Goal: Feedback & Contribution: Contribute content

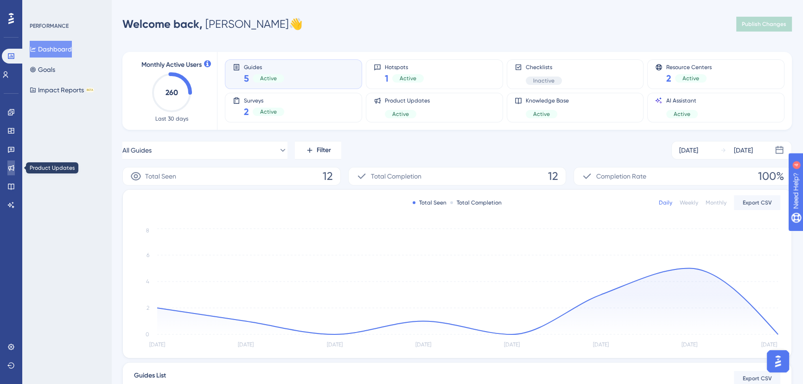
drag, startPoint x: 6, startPoint y: 167, endPoint x: 11, endPoint y: 166, distance: 4.7
click at [7, 167] on link at bounding box center [10, 167] width 7 height 15
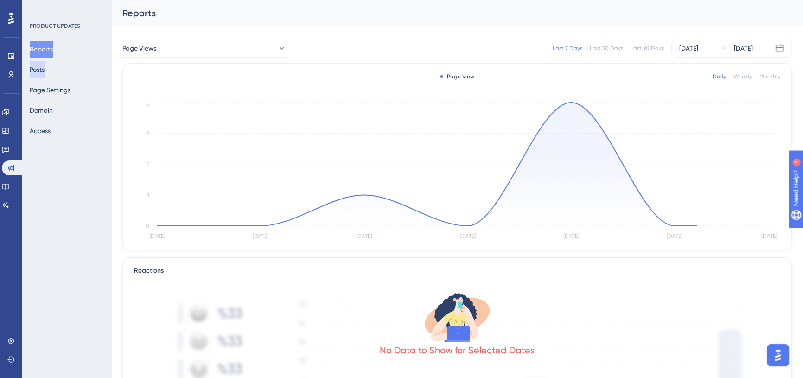
click at [42, 72] on button "Posts" at bounding box center [37, 69] width 15 height 17
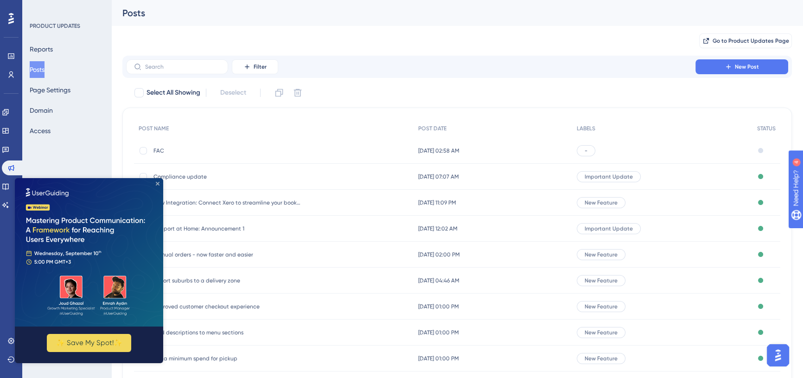
click at [157, 183] on icon "Close Preview" at bounding box center [158, 184] width 4 height 4
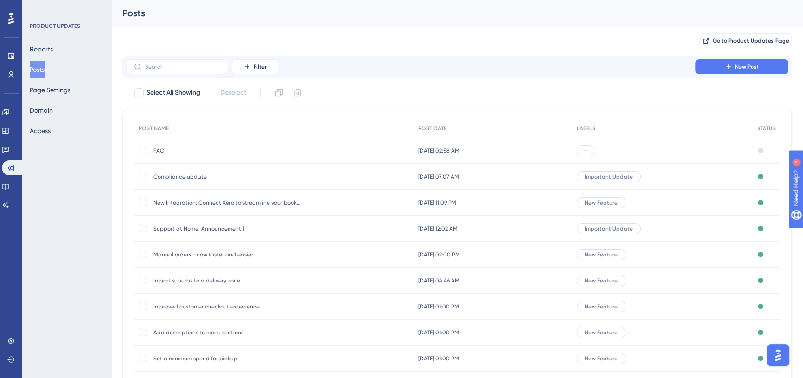
click at [160, 153] on span "FAC" at bounding box center [227, 150] width 148 height 7
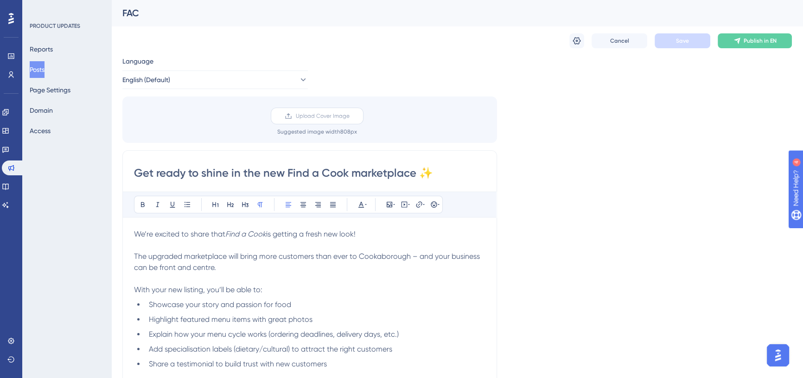
click at [327, 116] on span "Upload Cover Image" at bounding box center [323, 115] width 54 height 7
click at [350, 116] on input "Upload Cover Image" at bounding box center [350, 116] width 0 height 0
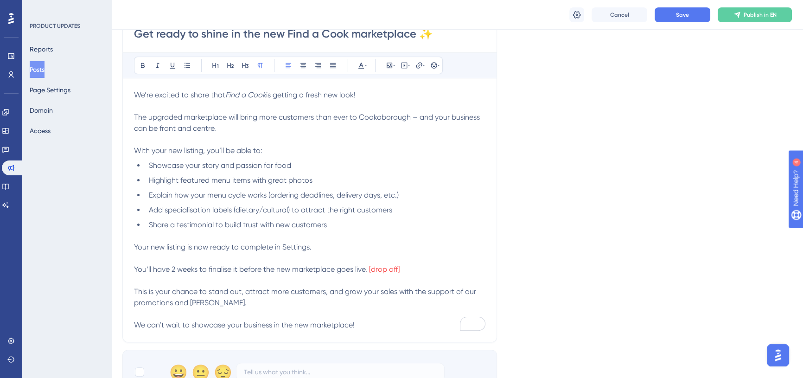
scroll to position [253, 0]
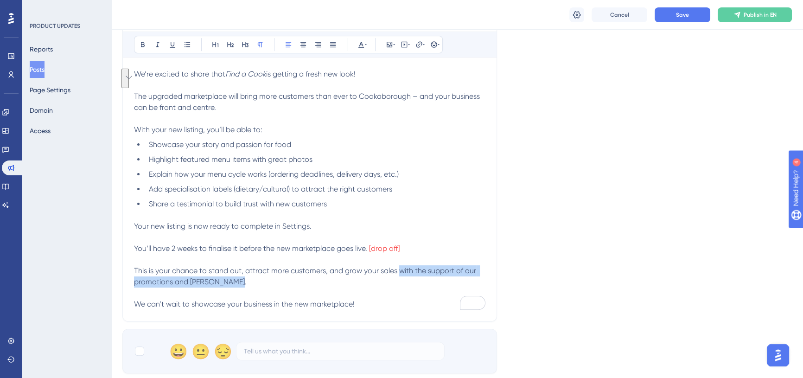
drag, startPoint x: 398, startPoint y: 273, endPoint x: 427, endPoint y: 283, distance: 30.5
click at [427, 283] on p "This is your chance to stand out, attract more customers, and grow your sales w…" at bounding box center [309, 276] width 351 height 22
copy span "with the support of our promotions and ad campaigns."
click at [231, 96] on span "The upgraded marketplace will bring more customers than ever to Cookaborough – …" at bounding box center [308, 102] width 348 height 20
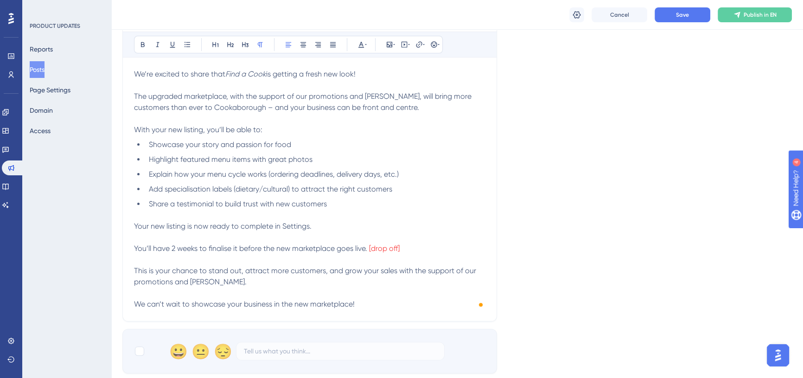
click at [306, 124] on p "With your new listing, you’ll be able to:" at bounding box center [309, 129] width 351 height 11
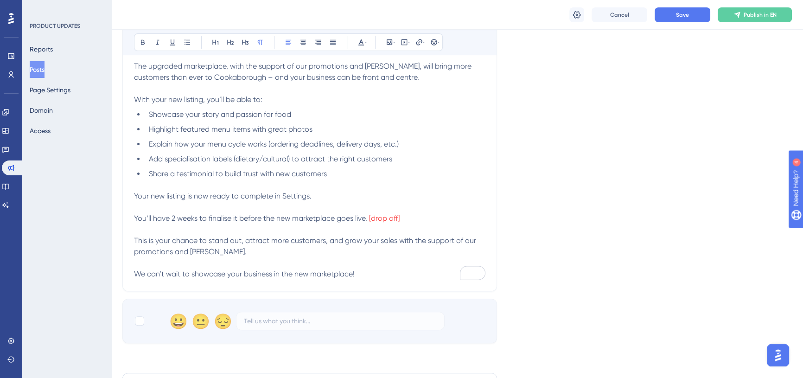
scroll to position [295, 0]
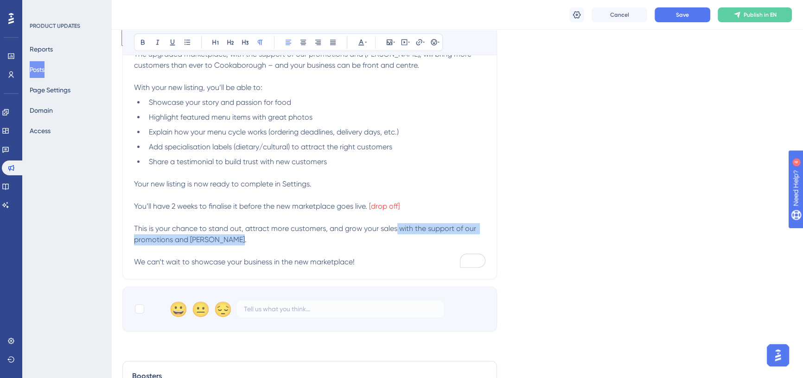
drag, startPoint x: 395, startPoint y: 228, endPoint x: 407, endPoint y: 243, distance: 19.8
click at [407, 243] on p "This is your chance to stand out, attract more customers, and grow your sales w…" at bounding box center [309, 234] width 351 height 22
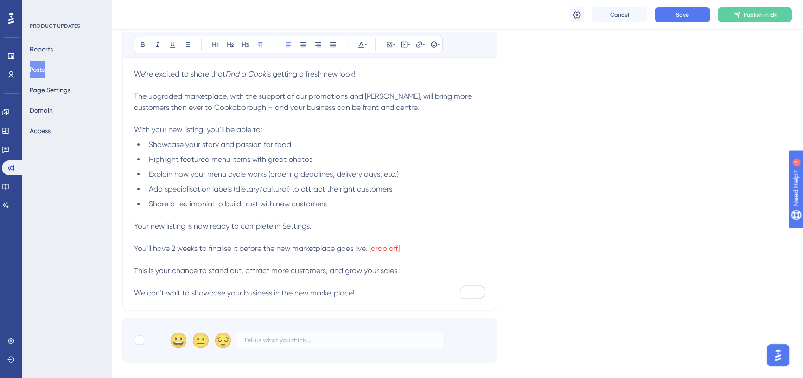
scroll to position [211, 0]
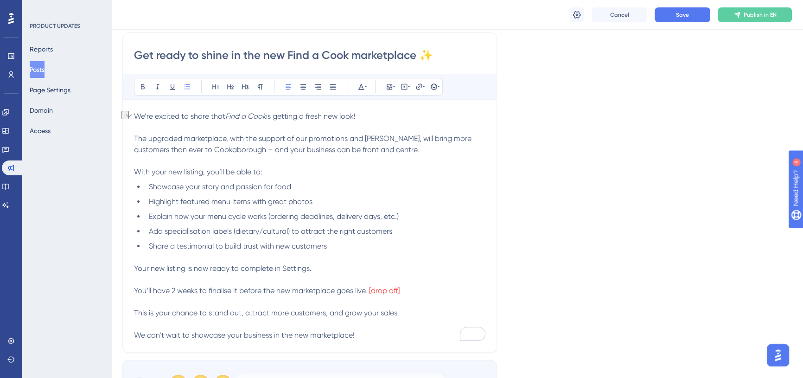
drag, startPoint x: 295, startPoint y: 184, endPoint x: 134, endPoint y: 181, distance: 160.9
click at [134, 181] on ul "Showcase your story and passion for food Highlight featured menu items with gre…" at bounding box center [309, 216] width 351 height 70
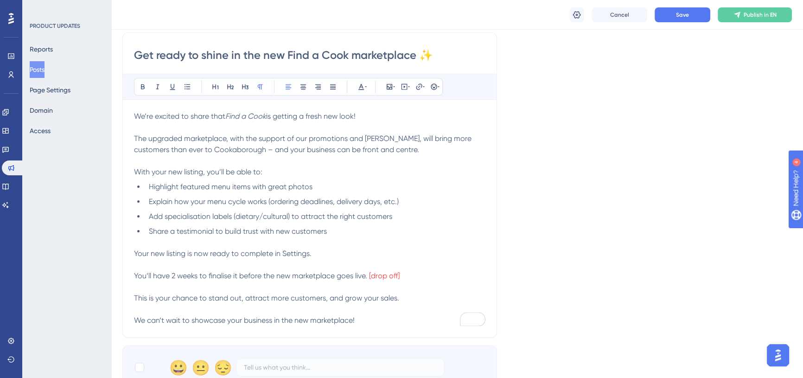
click at [404, 199] on li "Explain how your menu cycle works (ordering deadlines, delivery days, etc.)" at bounding box center [315, 201] width 340 height 11
click at [392, 217] on span "Add specialisation labels (dietary/cultural) to attract the right customers" at bounding box center [270, 216] width 243 height 9
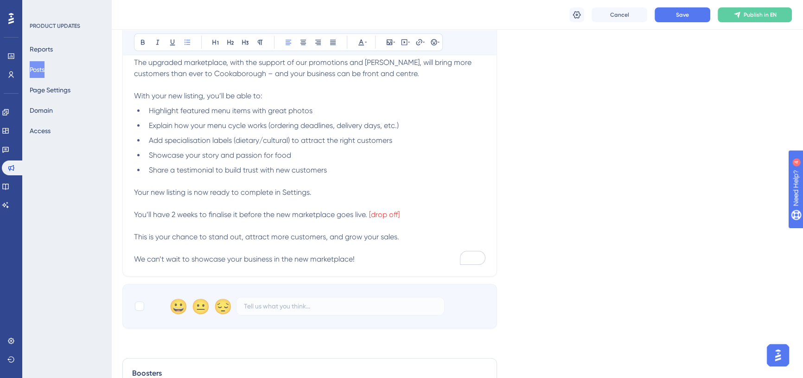
scroll to position [295, 0]
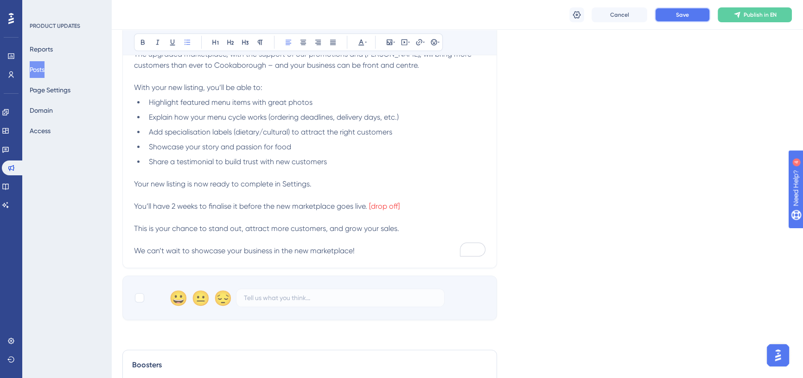
click at [676, 16] on span "Save" at bounding box center [682, 14] width 13 height 7
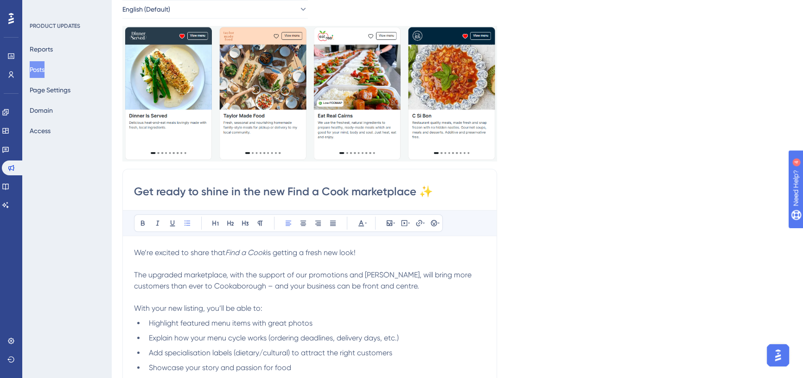
scroll to position [126, 0]
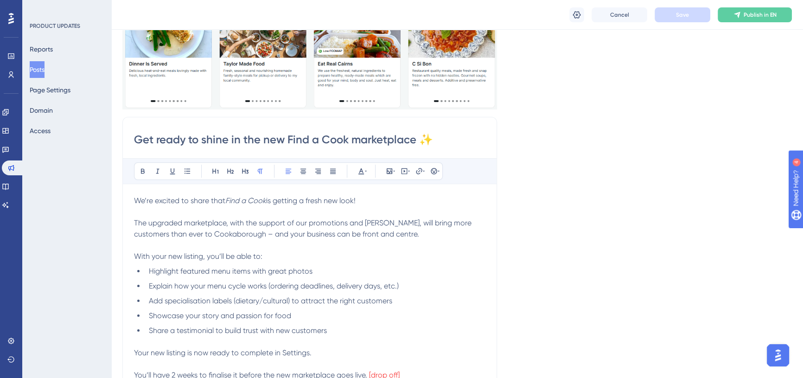
click at [369, 203] on p "We’re excited to share that Find a Cook is getting a fresh new look!" at bounding box center [309, 200] width 351 height 11
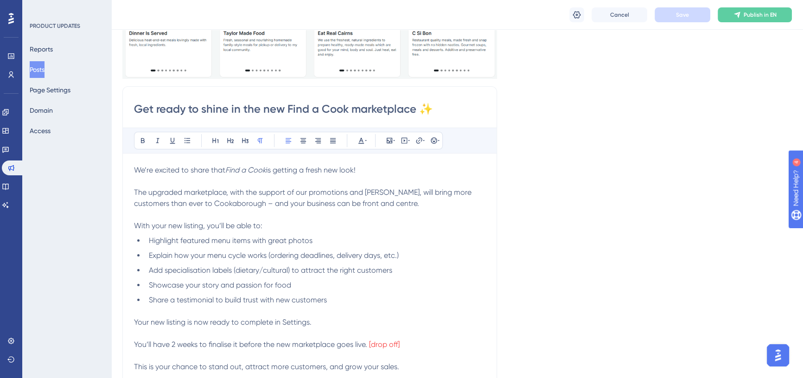
scroll to position [168, 0]
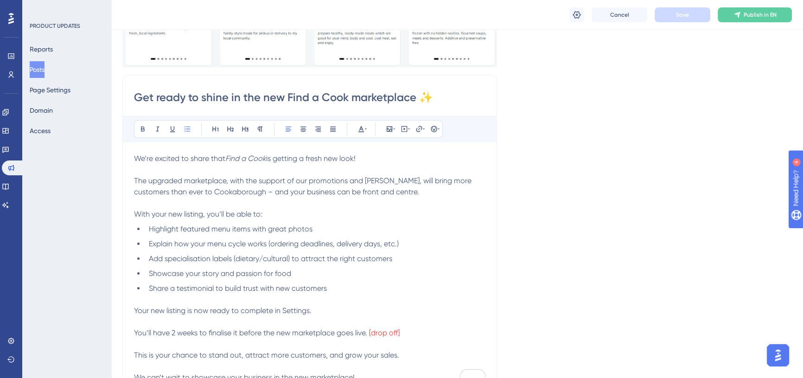
click at [364, 285] on li "Share a testimonial to build trust with new customers" at bounding box center [315, 288] width 340 height 11
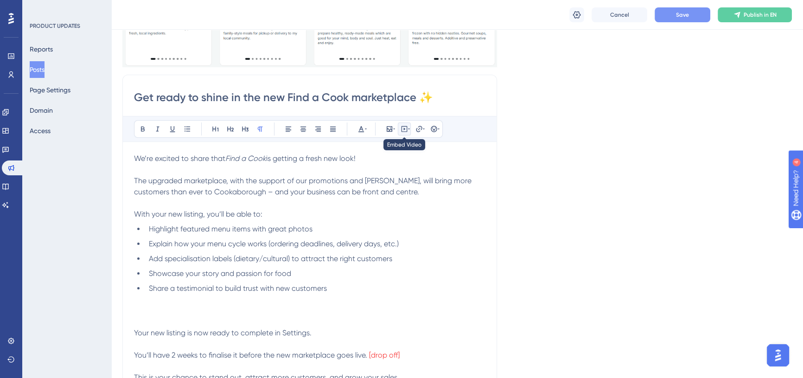
click at [404, 129] on icon at bounding box center [404, 128] width 7 height 7
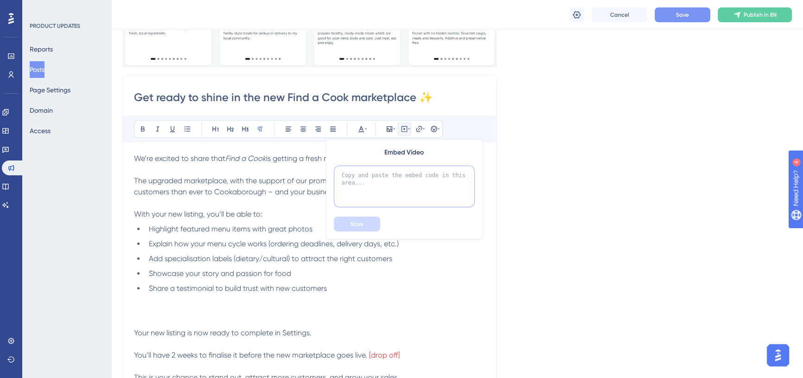
click at [397, 181] on textarea at bounding box center [404, 187] width 141 height 42
click at [266, 213] on p "With your new listing, you’ll be able to:" at bounding box center [309, 214] width 351 height 11
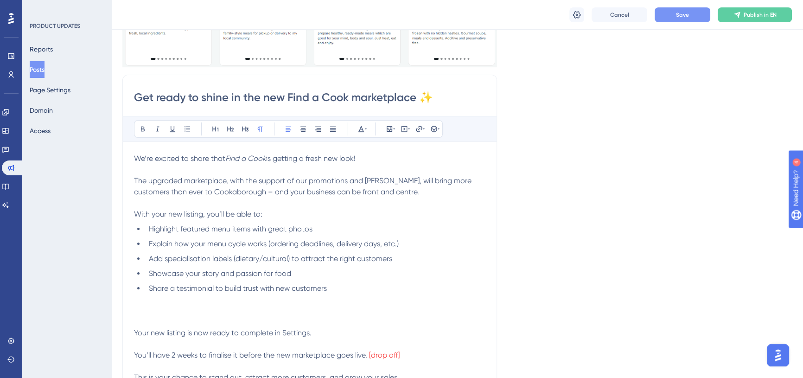
click at [271, 158] on span "is getting a fresh new look!" at bounding box center [310, 158] width 89 height 9
click at [199, 303] on p "To enrich screen reader interactions, please activate Accessibility in Grammarl…" at bounding box center [309, 299] width 351 height 11
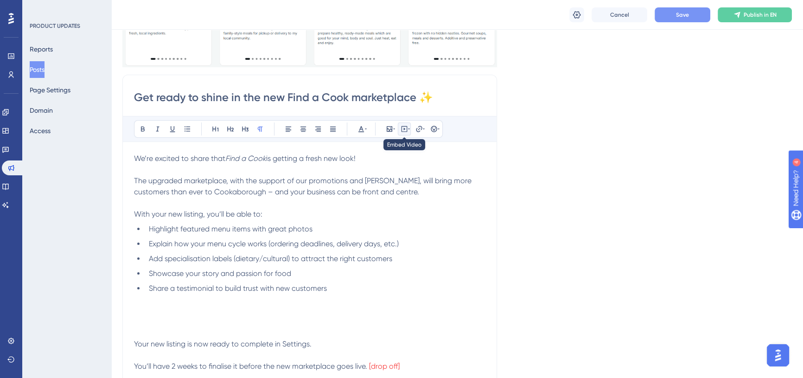
click at [405, 128] on icon at bounding box center [404, 128] width 7 height 7
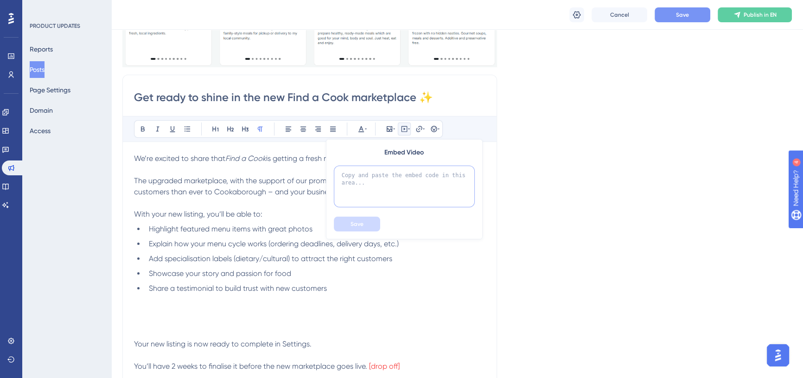
click at [371, 175] on textarea at bounding box center [404, 187] width 141 height 42
paste textarea "https://drive.google.com/file/d/1BXIUqbIcOyq5sEJ0NBa9Bd_tzdBG7Q1s/view?usp=shar…"
type textarea "https://drive.google.com/file/d/1BXIUqbIcOyq5sEJ0NBa9Bd_tzdBG7Q1s/view?usp=shar…"
click at [366, 227] on button "Save" at bounding box center [357, 224] width 46 height 15
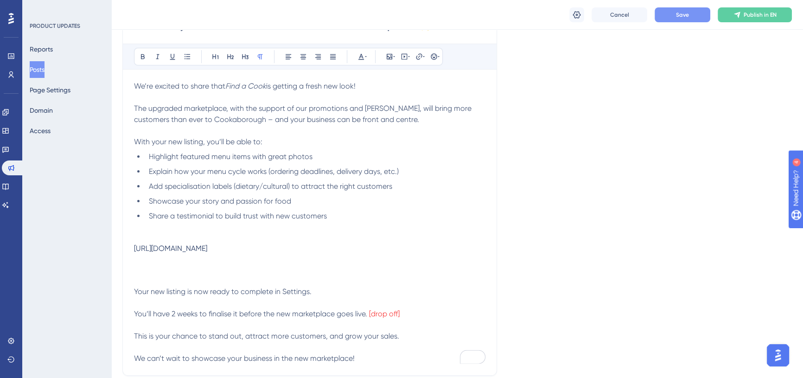
scroll to position [253, 0]
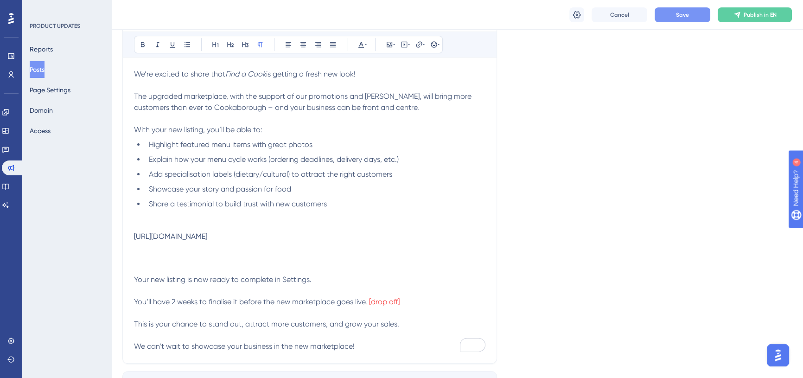
click at [265, 252] on p "To enrich screen reader interactions, please activate Accessibility in Grammarl…" at bounding box center [309, 257] width 351 height 11
drag, startPoint x: 440, startPoint y: 238, endPoint x: 135, endPoint y: 235, distance: 305.1
click at [135, 235] on div "We’re excited to share that Find a Cook is getting a fresh new look! The upgrad…" at bounding box center [309, 210] width 351 height 283
click at [172, 233] on div "https://drive.google.com/file/d/1BXIUqbIcOyq5sEJ0NBa9Bd_tzdBG7Q1s/view?usp=shar…" at bounding box center [309, 236] width 351 height 9
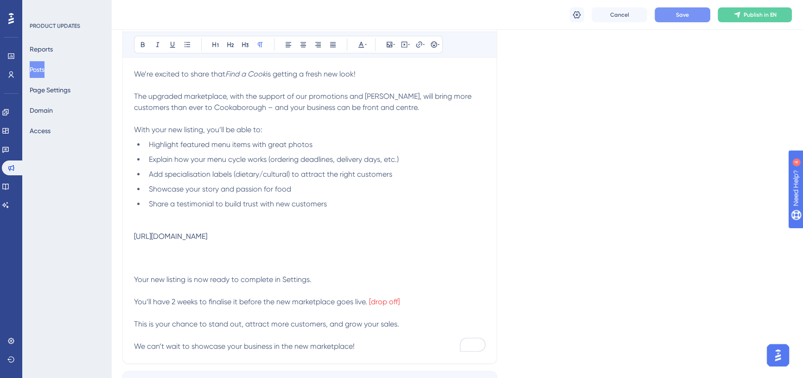
click at [172, 233] on div "https://drive.google.com/file/d/1BXIUqbIcOyq5sEJ0NBa9Bd_tzdBG7Q1s/view?usp=shar…" at bounding box center [309, 236] width 351 height 9
click at [173, 236] on div "https://drive.google.com/file/d/1BXIUqbIcOyq5sEJ0NBa9Bd_tzdBG7Q1s/view?usp=shar…" at bounding box center [309, 236] width 351 height 9
click at [173, 254] on p "To enrich screen reader interactions, please activate Accessibility in Grammarl…" at bounding box center [309, 257] width 351 height 11
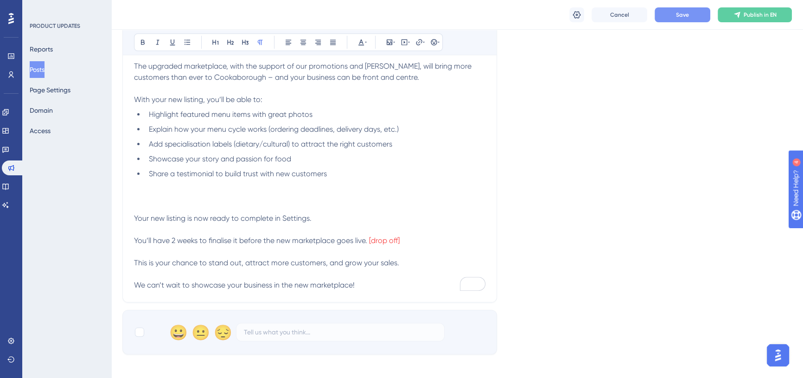
scroll to position [295, 0]
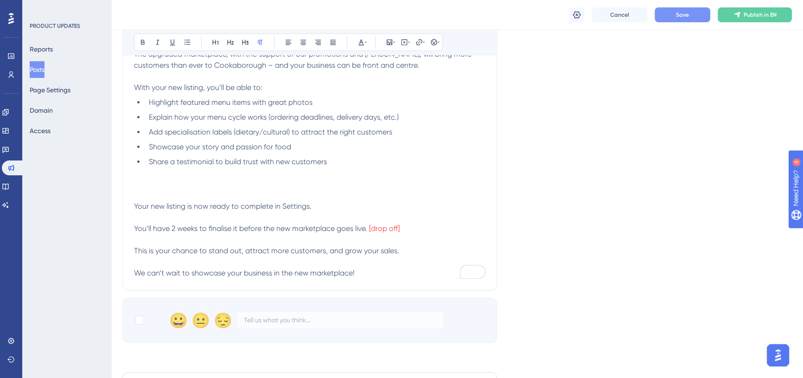
click at [352, 206] on p "Your new listing is now ready to complete in Settings. You’ll have 2 weeks to f…" at bounding box center [309, 217] width 351 height 33
click at [351, 208] on p "Your new listing is now ready to complete in Settings. Here You’ll have 2 weeks…" at bounding box center [309, 217] width 351 height 33
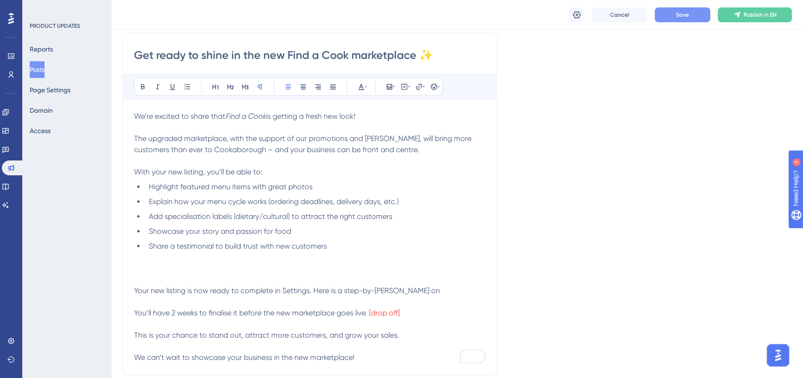
click at [311, 289] on span "Your new listing is now ready to complete in Settings. Here is a step-by-step g…" at bounding box center [287, 290] width 306 height 9
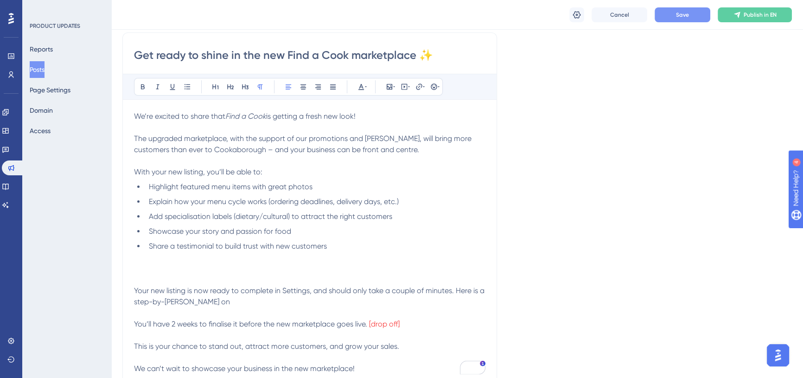
click at [457, 290] on span "Your new listing is now ready to complete in Settings, and should only take a c…" at bounding box center [310, 296] width 352 height 20
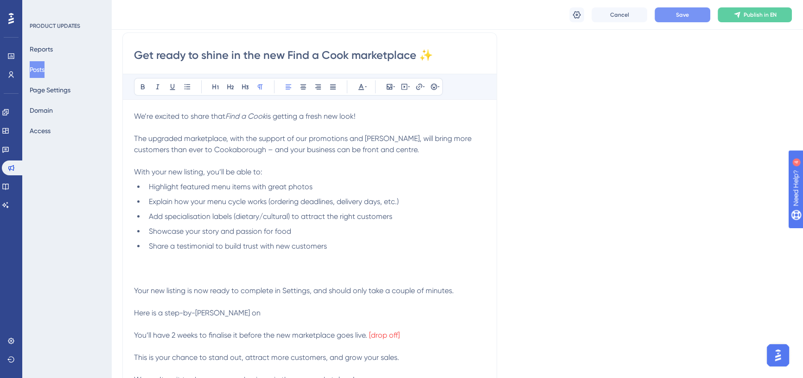
click at [253, 307] on p "Here is a step-by-step guide on You’ll have 2 weeks to finalise it before the n…" at bounding box center [309, 323] width 351 height 33
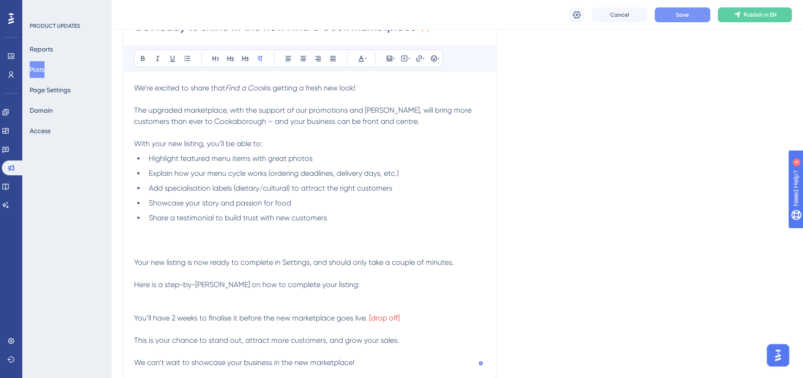
scroll to position [253, 0]
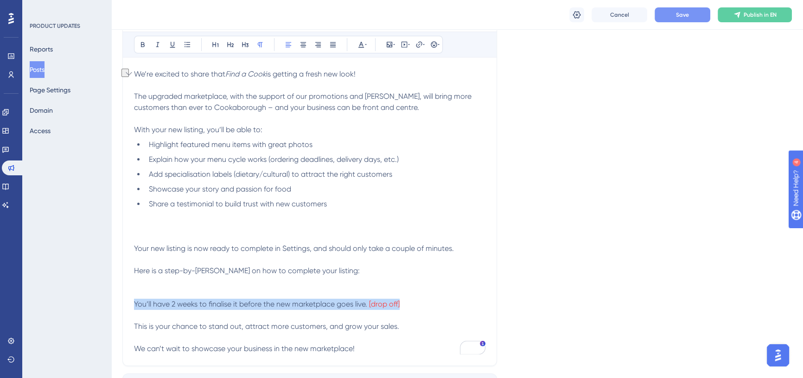
drag, startPoint x: 134, startPoint y: 303, endPoint x: 416, endPoint y: 307, distance: 281.5
click at [416, 307] on p "You’ll have 2 weeks to finalise it before the new marketplace goes live. [drop …" at bounding box center [309, 292] width 351 height 33
drag, startPoint x: 302, startPoint y: 304, endPoint x: 130, endPoint y: 305, distance: 172.0
click at [130, 305] on div "Performance Users Engagement Widgets Feedback Product Updates Knowledge Base AI…" at bounding box center [401, 184] width 803 height 875
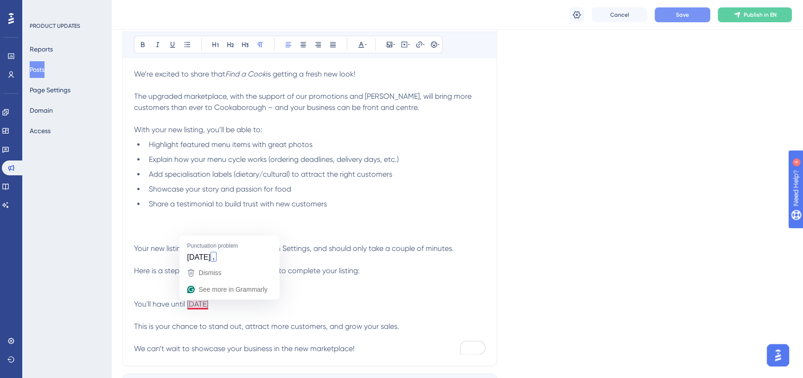
drag, startPoint x: 265, startPoint y: 302, endPoint x: 188, endPoint y: 304, distance: 77.4
click at [188, 304] on p "You'll have until Friday 19th September" at bounding box center [309, 292] width 351 height 33
click at [142, 41] on icon at bounding box center [142, 44] width 7 height 7
click at [267, 302] on p "You'll have until Friday 19th September" at bounding box center [309, 292] width 351 height 33
click at [207, 301] on strong "Friday 19th September" at bounding box center [196, 304] width 22 height 9
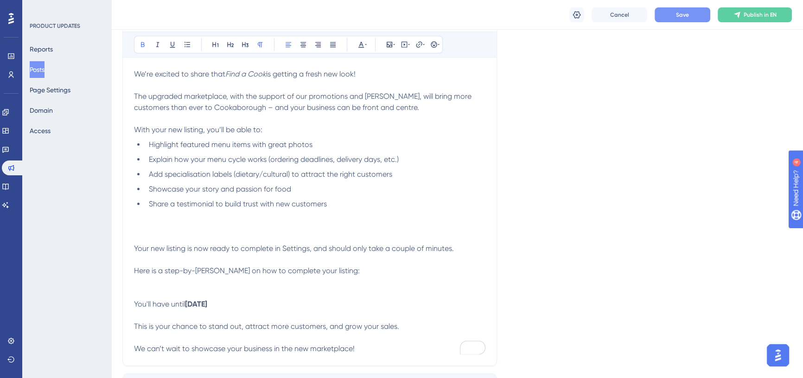
click at [275, 303] on p "You'll have until Friday, 19th September" at bounding box center [309, 292] width 351 height 33
click at [139, 41] on icon at bounding box center [142, 44] width 7 height 7
click at [402, 302] on span "to complete your new listing before the marketplace goes" at bounding box center [304, 304] width 195 height 9
click at [418, 303] on span "to complete your new listing before the new marketplace goes" at bounding box center [312, 304] width 211 height 9
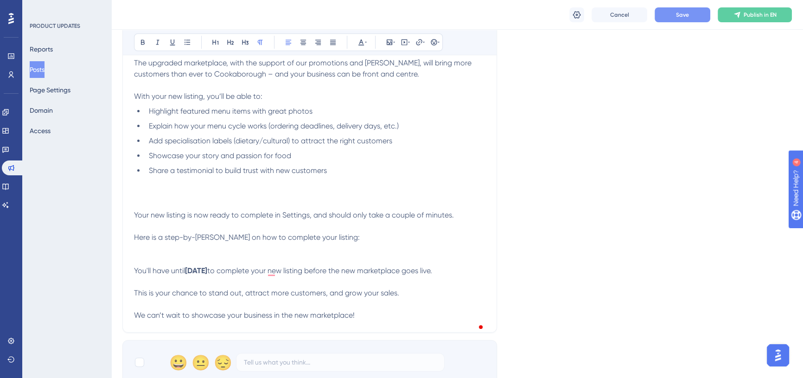
scroll to position [295, 0]
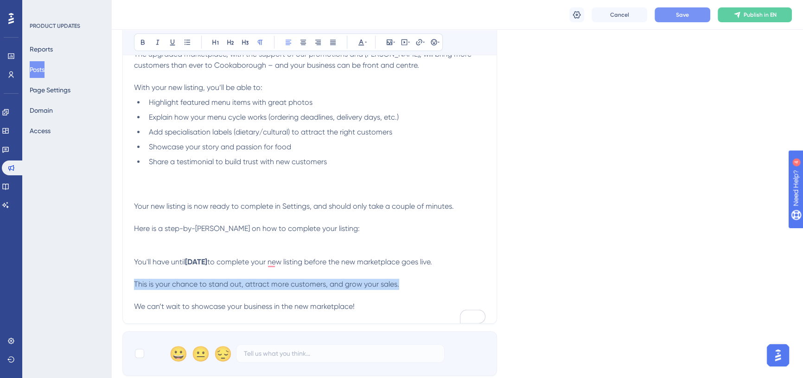
drag, startPoint x: 372, startPoint y: 293, endPoint x: 121, endPoint y: 292, distance: 250.4
click at [121, 292] on div "Performance Users Engagement Widgets Feedback Product Updates Knowledge Base AI…" at bounding box center [457, 135] width 692 height 861
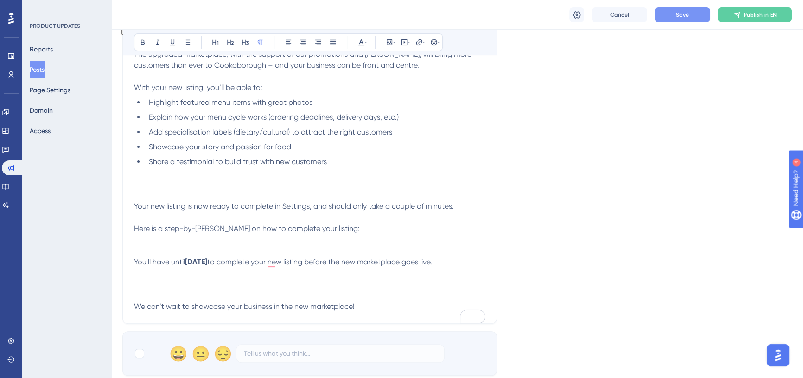
click at [164, 180] on p "To enrich screen reader interactions, please activate Accessibility in Grammarl…" at bounding box center [309, 184] width 351 height 11
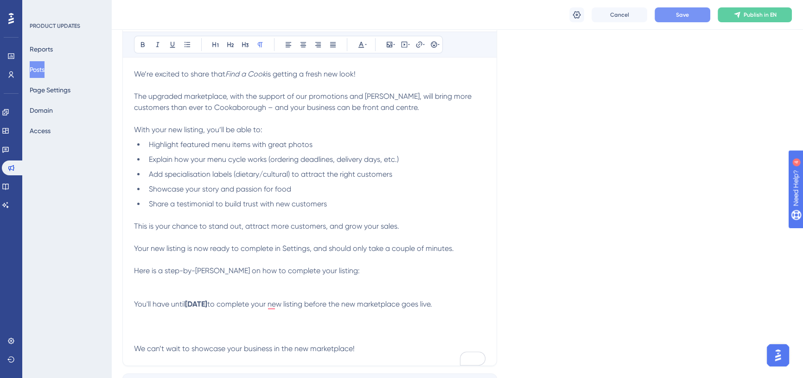
click at [341, 212] on p "To enrich screen reader interactions, please activate Accessibility in Grammarl…" at bounding box center [309, 215] width 351 height 11
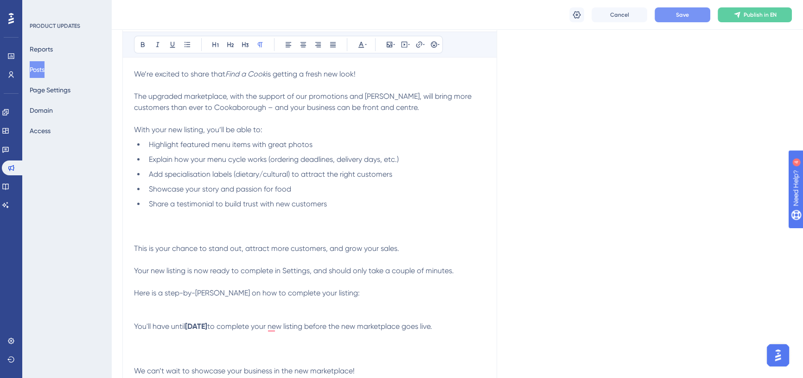
click at [159, 228] on p "To enrich screen reader interactions, please activate Accessibility in Grammarl…" at bounding box center [309, 226] width 351 height 11
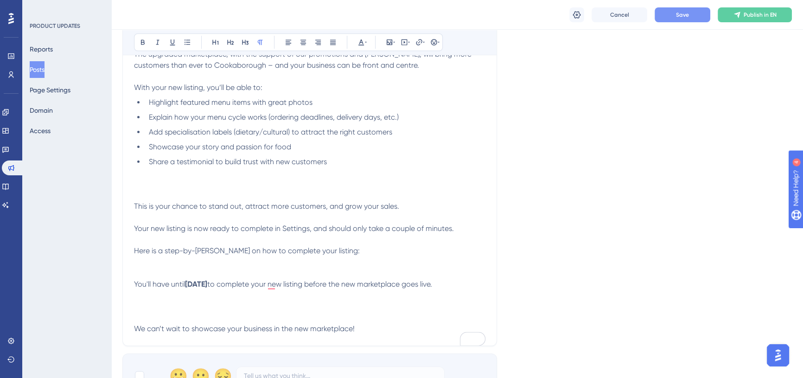
click at [216, 257] on p "You'll have until Friday, 19th September to complete your new listing before th…" at bounding box center [309, 272] width 351 height 33
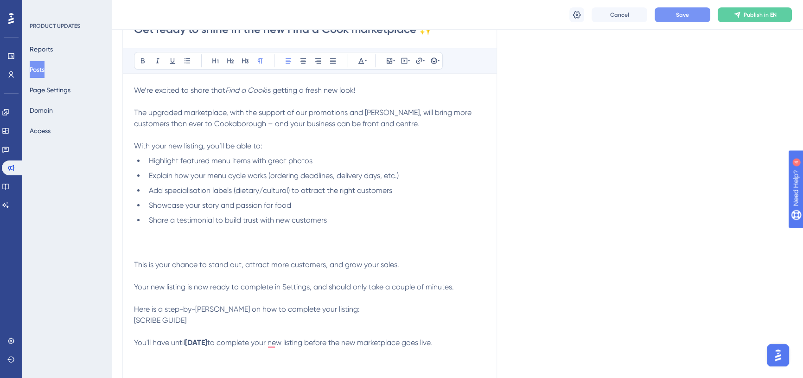
scroll to position [211, 0]
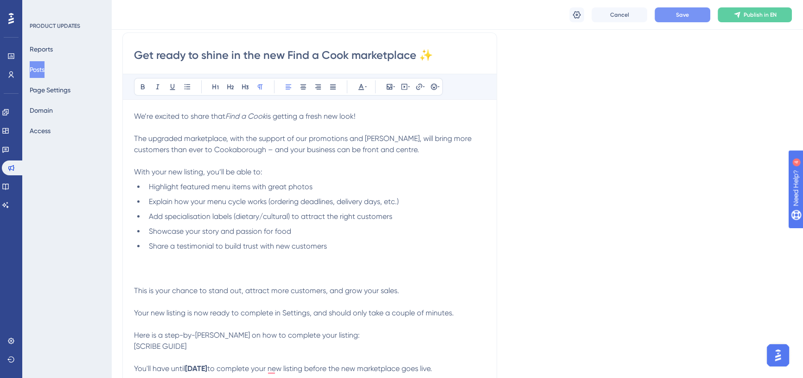
click at [164, 264] on p "To enrich screen reader interactions, please activate Accessibility in Grammarl…" at bounding box center [309, 268] width 351 height 11
drag, startPoint x: 178, startPoint y: 267, endPoint x: 137, endPoint y: 266, distance: 40.8
click at [137, 266] on span "[SHOWCASE VIDEO]" at bounding box center [168, 268] width 68 height 9
click at [157, 267] on span "[VIDEO]" at bounding box center [147, 268] width 26 height 9
click at [229, 291] on span "This is your chance to stand out, attract more customers, and grow your sales." at bounding box center [266, 290] width 265 height 9
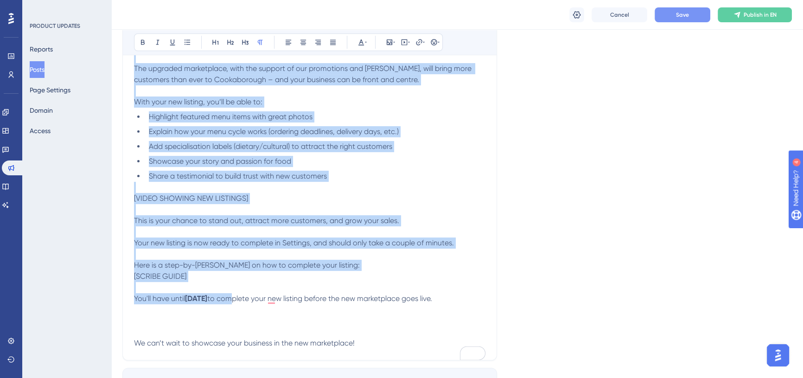
scroll to position [295, 0]
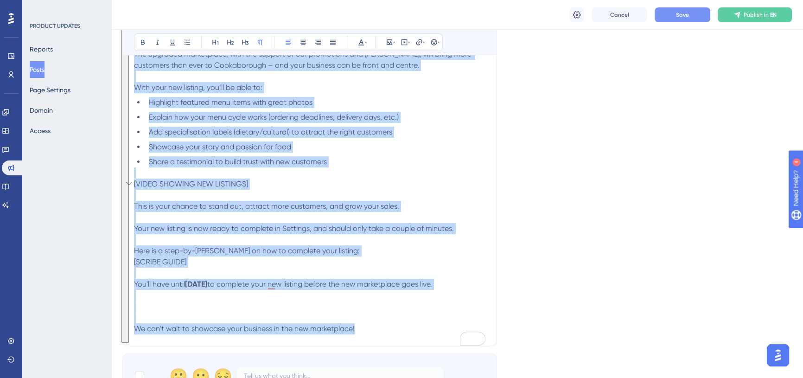
drag, startPoint x: 134, startPoint y: 202, endPoint x: 375, endPoint y: 337, distance: 275.7
click at [375, 334] on div "We’re excited to share that Find a Cook is getting a fresh new look! The upgrad…" at bounding box center [309, 180] width 351 height 308
copy div "We’re excited to share that Find a Cook is getting a fresh new look! The upgrad…"
click at [331, 97] on li "Highlight featured menu items with great photos" at bounding box center [315, 102] width 340 height 11
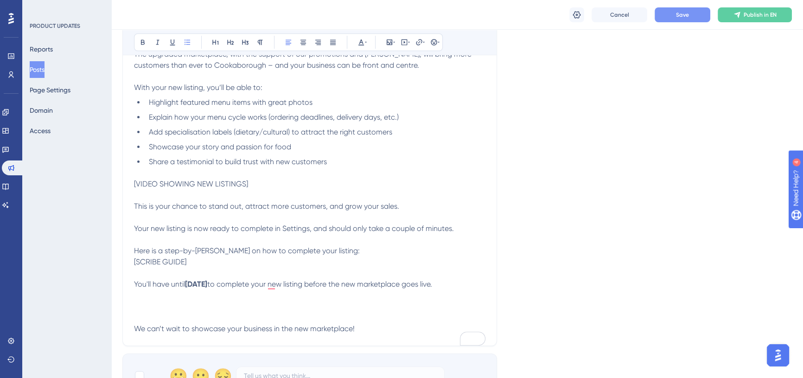
scroll to position [211, 0]
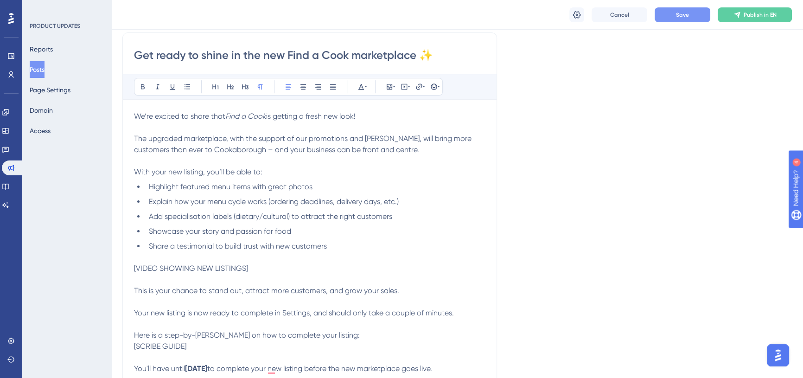
click at [364, 115] on p "We’re excited to share that Find a Cook is getting a fresh new look!" at bounding box center [309, 116] width 351 height 11
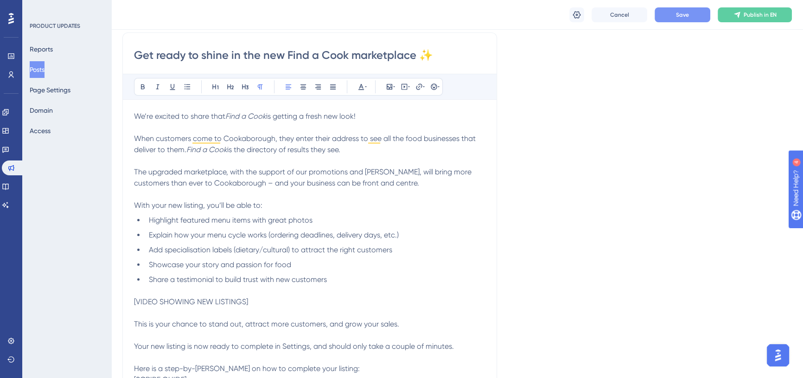
click at [391, 138] on span "When customers come to Cookaborough, they enter their address to see all the fo…" at bounding box center [306, 144] width 344 height 20
click at [269, 116] on span "is getting a fresh new look!" at bounding box center [310, 116] width 89 height 9
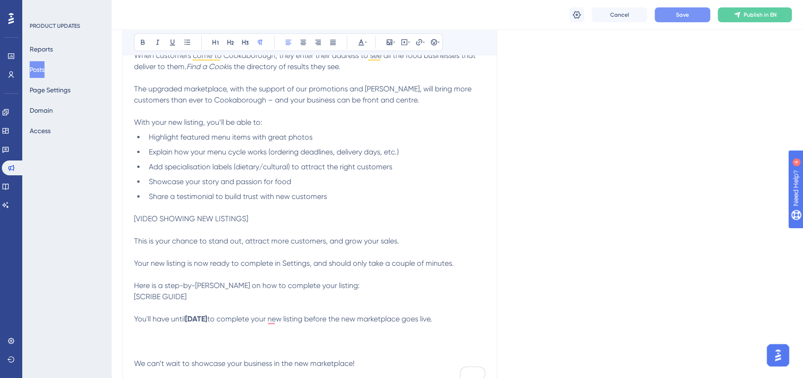
scroll to position [295, 0]
drag, startPoint x: 153, startPoint y: 332, endPoint x: 130, endPoint y: 320, distance: 25.9
click at [129, 319] on div "Performance Users Engagement Widgets Feedback Product Updates Knowledge Base AI…" at bounding box center [401, 170] width 803 height 931
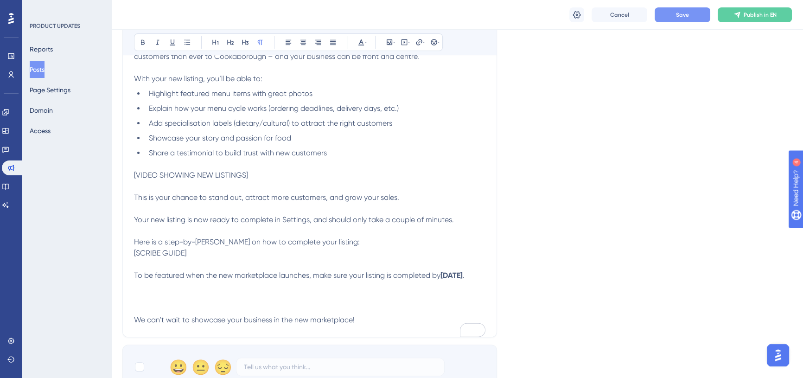
click at [161, 303] on p "To enrich screen reader interactions, please activate Accessibility in Grammarl…" at bounding box center [309, 297] width 351 height 11
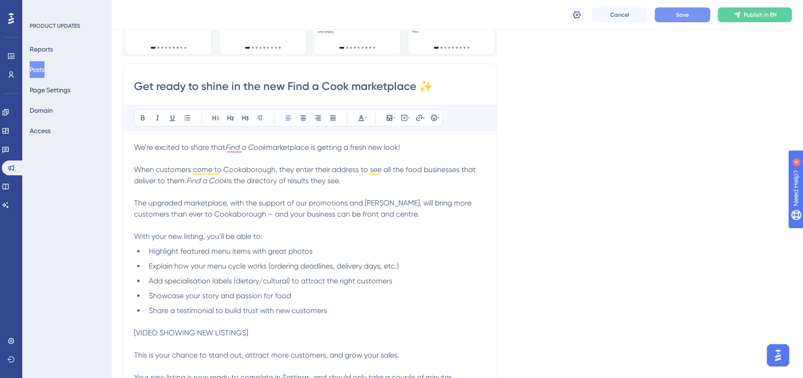
scroll to position [168, 0]
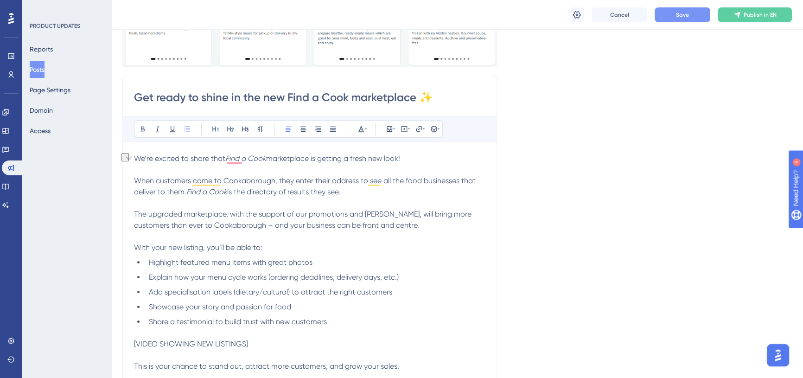
drag, startPoint x: 297, startPoint y: 306, endPoint x: 147, endPoint y: 305, distance: 150.2
click at [147, 305] on li "Showcase your story and passion for food" at bounding box center [315, 306] width 340 height 11
click at [328, 311] on li "Showcase your story and passion for food" at bounding box center [315, 306] width 340 height 11
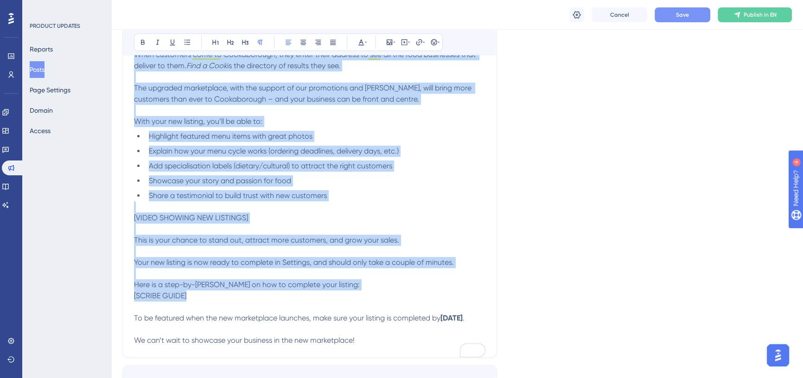
scroll to position [295, 0]
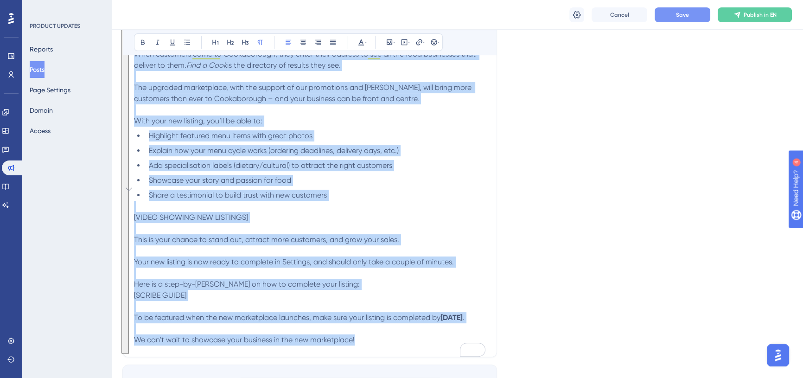
drag, startPoint x: 134, startPoint y: 157, endPoint x: 388, endPoint y: 351, distance: 319.2
click at [388, 345] on div "We’re excited to share that Find a Cook marketplace is getting a fresh new look…" at bounding box center [309, 185] width 351 height 319
copy div "We’re excited to share that Find a Cook marketplace is getting a fresh new look…"
click at [440, 195] on li "Share a testimonial to build trust with new customers" at bounding box center [315, 195] width 340 height 11
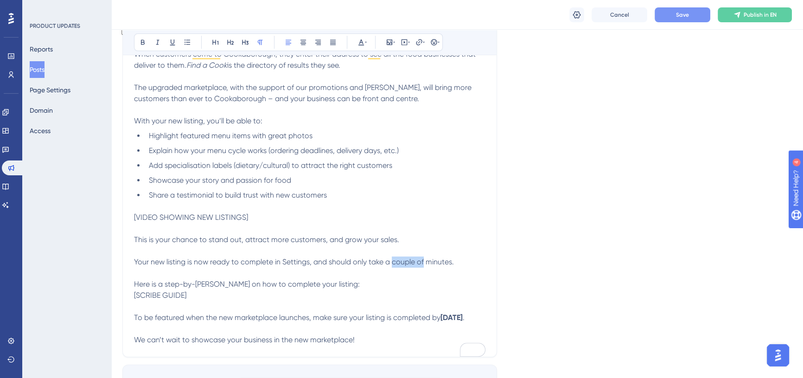
drag, startPoint x: 393, startPoint y: 262, endPoint x: 424, endPoint y: 259, distance: 30.7
click at [424, 259] on span "Your new listing is now ready to complete in Settings, and should only take a c…" at bounding box center [294, 261] width 320 height 9
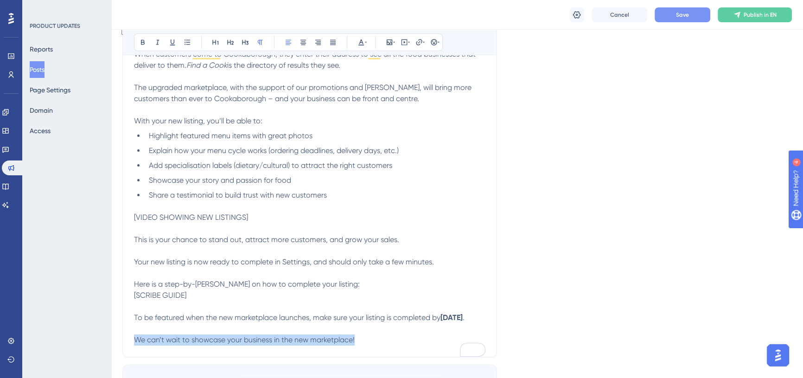
drag, startPoint x: 365, startPoint y: 347, endPoint x: 130, endPoint y: 349, distance: 235.1
click at [130, 349] on div "Performance Users Engagement Widgets Feedback Product Updates Knowledge Base AI…" at bounding box center [401, 159] width 803 height 909
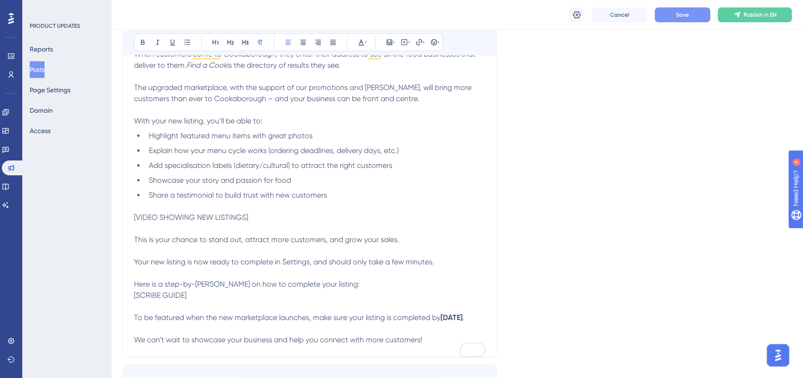
scroll to position [337, 0]
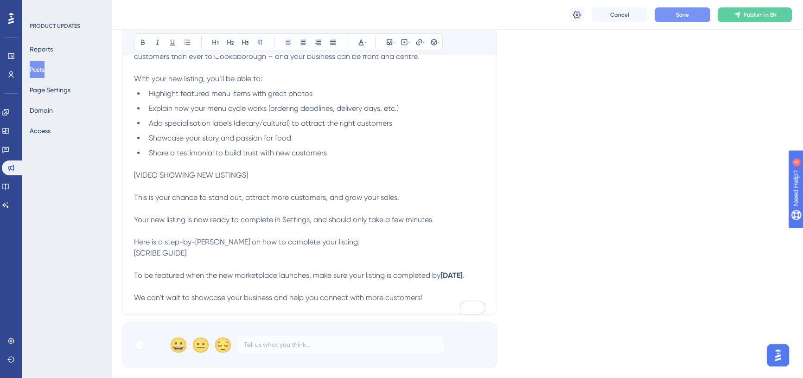
click at [201, 187] on p "To enrich screen reader interactions, please activate Accessibility in Grammarl…" at bounding box center [309, 186] width 351 height 11
drag, startPoint x: 174, startPoint y: 176, endPoint x: 128, endPoint y: 175, distance: 45.9
click at [128, 175] on div "Get ready to shine in the new Find a Cook marketplace ✨ Bold Italic Underline B…" at bounding box center [309, 110] width 375 height 409
click at [404, 42] on icon at bounding box center [404, 41] width 7 height 7
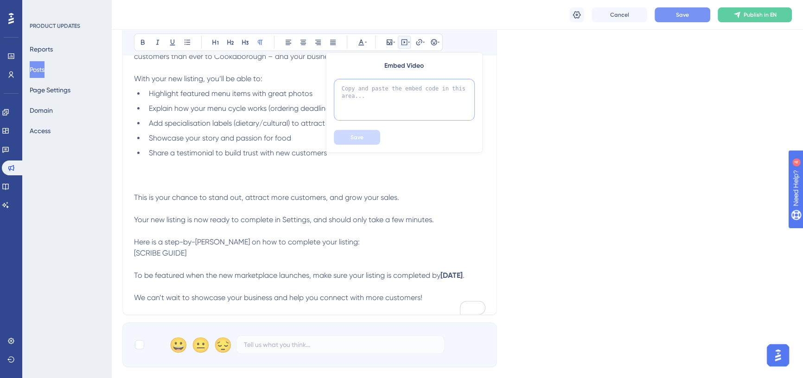
click at [386, 93] on textarea at bounding box center [404, 100] width 141 height 42
paste textarea "https://youtu.be/R9RzWDo3GLw"
type textarea "https://youtu.be/R9RzWDo3GLw"
click at [364, 138] on button "Save" at bounding box center [357, 137] width 46 height 15
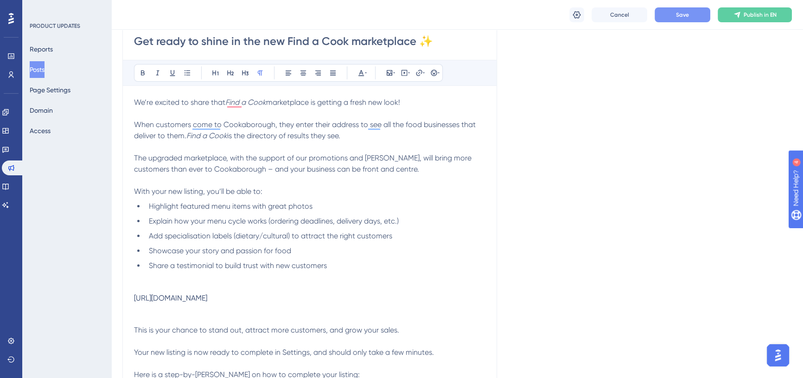
scroll to position [126, 0]
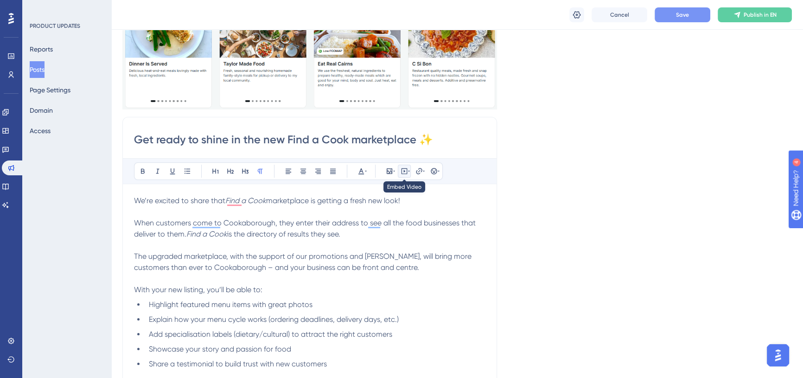
click at [404, 172] on icon at bounding box center [404, 170] width 7 height 7
click at [409, 171] on icon at bounding box center [409, 171] width 2 height 1
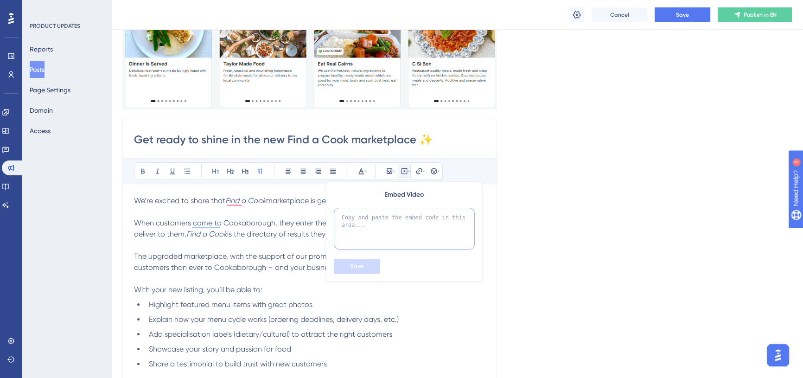
click at [362, 223] on textarea at bounding box center [404, 229] width 141 height 42
paste textarea "[URL][DOMAIN_NAME]"
type textarea "[URL][DOMAIN_NAME]"
click at [363, 263] on button "Save" at bounding box center [357, 266] width 46 height 15
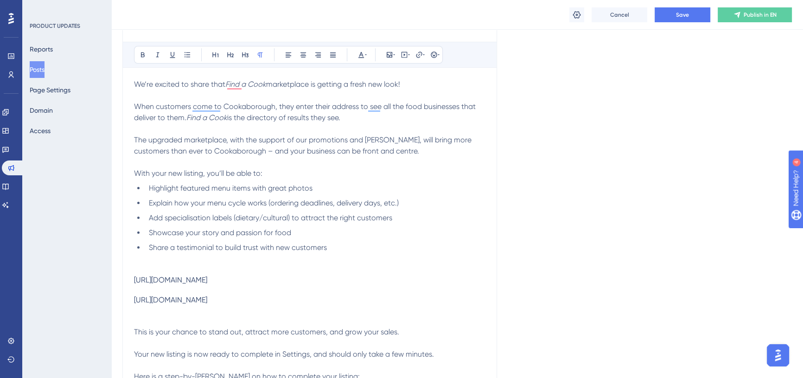
scroll to position [255, 0]
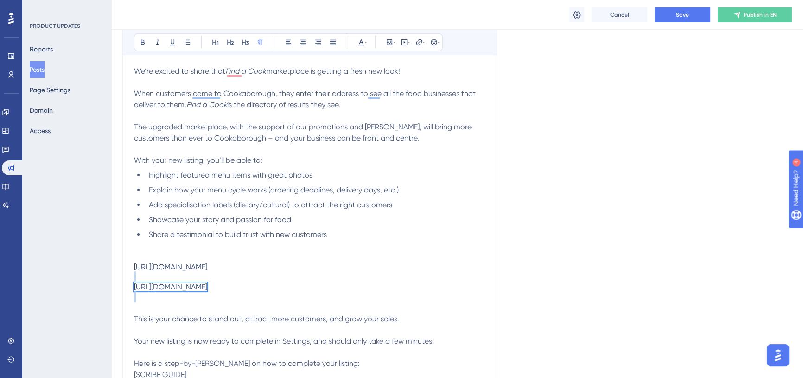
drag, startPoint x: 266, startPoint y: 291, endPoint x: 121, endPoint y: 266, distance: 147.8
click at [121, 266] on div "Performance Users Engagement Widgets Feedback Product Updates Knowledge Base AI…" at bounding box center [457, 212] width 692 height 934
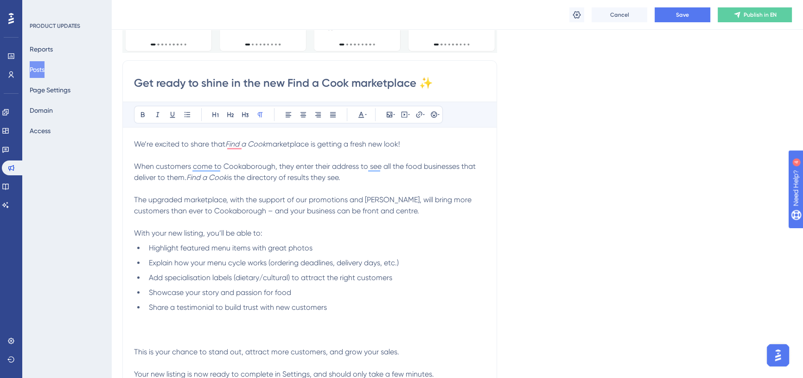
scroll to position [168, 0]
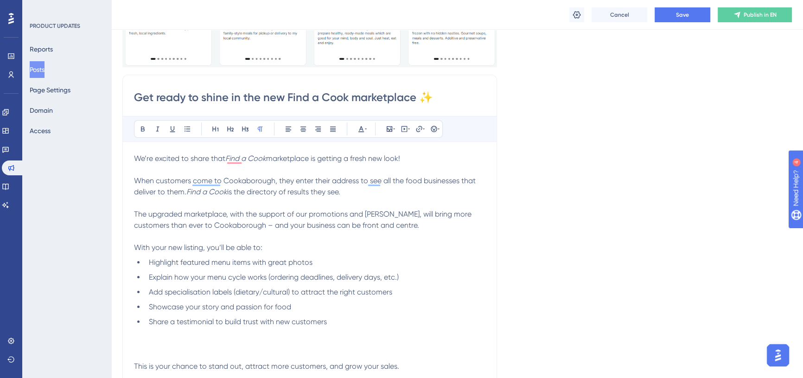
click at [224, 157] on span "We’re excited to share that" at bounding box center [179, 158] width 91 height 9
click at [190, 190] on em "Find a Cook" at bounding box center [206, 191] width 41 height 9
click at [245, 192] on span "is the directory of results they see." at bounding box center [298, 191] width 113 height 9
click at [309, 215] on span "The upgraded marketplace, with the support of our promotions and [PERSON_NAME],…" at bounding box center [303, 220] width 339 height 20
drag, startPoint x: 230, startPoint y: 214, endPoint x: 122, endPoint y: 213, distance: 108.0
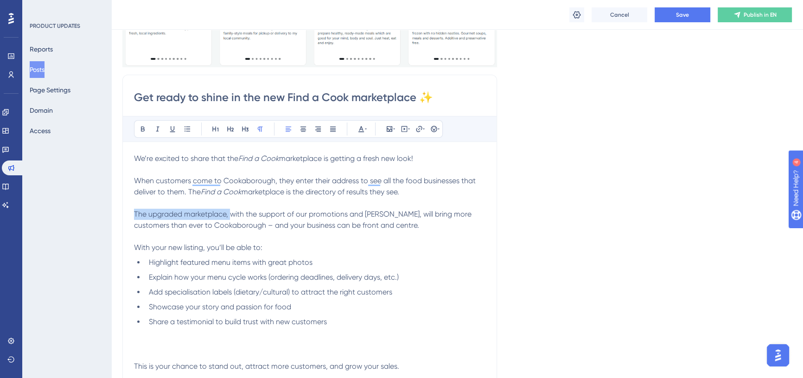
click at [122, 213] on div "Get ready to shine in the new Find a Cook marketplace ✨ Bold Italic Underline B…" at bounding box center [309, 279] width 375 height 409
click at [297, 234] on p "To enrich screen reader interactions, please activate Accessibility in Grammarl…" at bounding box center [309, 236] width 351 height 11
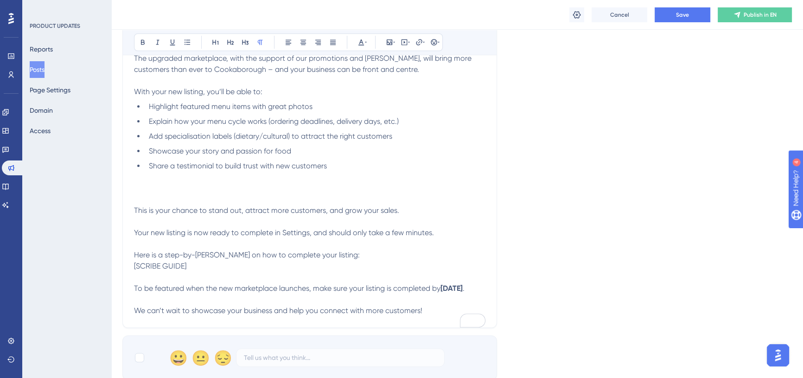
scroll to position [337, 0]
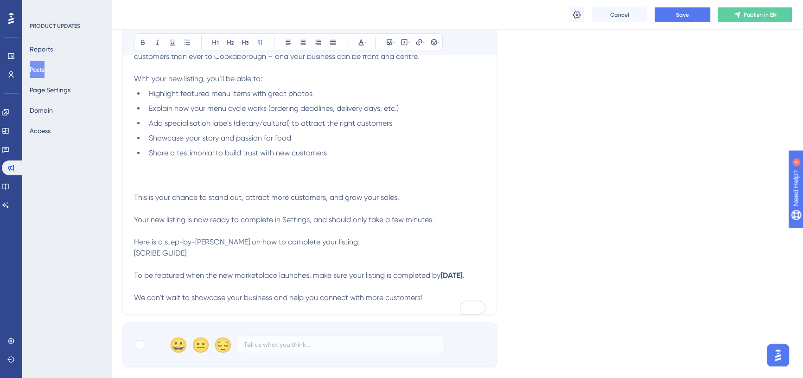
click at [164, 171] on p "To enrich screen reader interactions, please activate Accessibility in Grammarl…" at bounding box center [309, 175] width 351 height 11
click at [161, 168] on p "To enrich screen reader interactions, please activate Accessibility in Grammarl…" at bounding box center [309, 164] width 351 height 11
click at [402, 43] on icon at bounding box center [404, 41] width 7 height 7
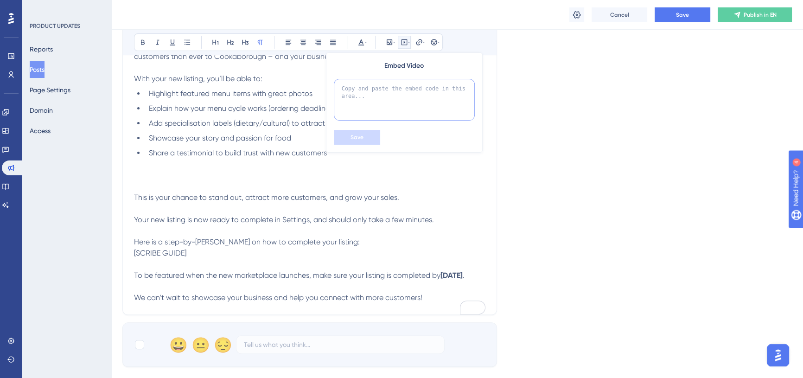
click at [388, 85] on textarea at bounding box center [404, 100] width 141 height 42
paste textarea "<iframe width="560" height="315" src="https://www.youtube.com/embed/R9RzWDo3GLw…"
type textarea "<iframe width="560" height="315" src="https://www.youtube.com/embed/R9RzWDo3GLw…"
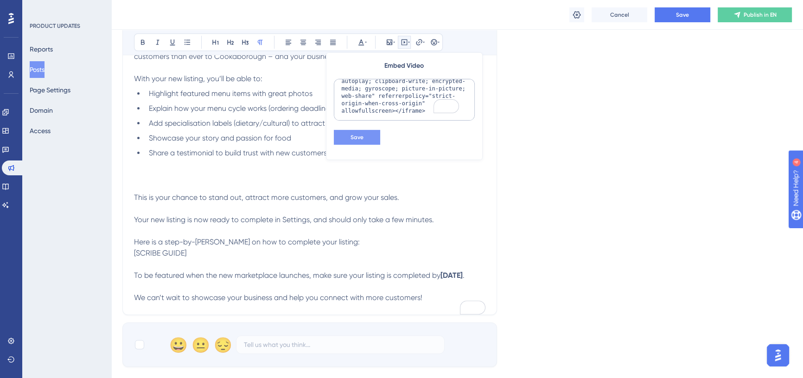
click at [362, 134] on span "Save" at bounding box center [357, 137] width 13 height 7
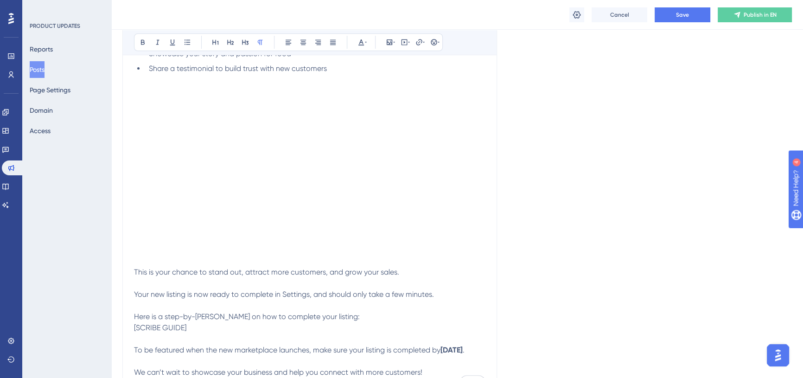
scroll to position [505, 0]
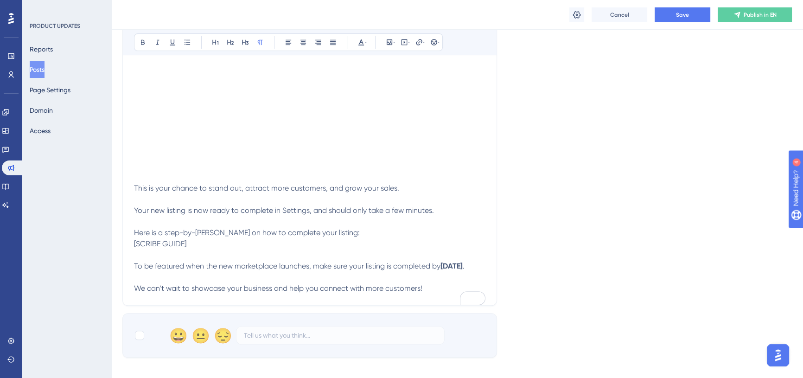
click at [178, 172] on p "To enrich screen reader interactions, please activate Accessibility in Grammarl…" at bounding box center [309, 177] width 351 height 11
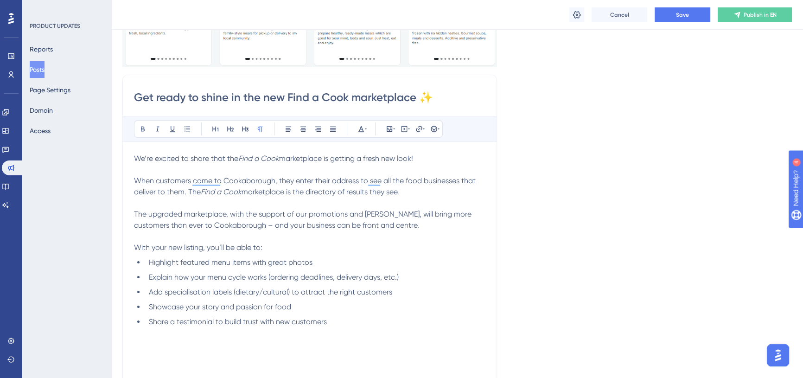
scroll to position [253, 0]
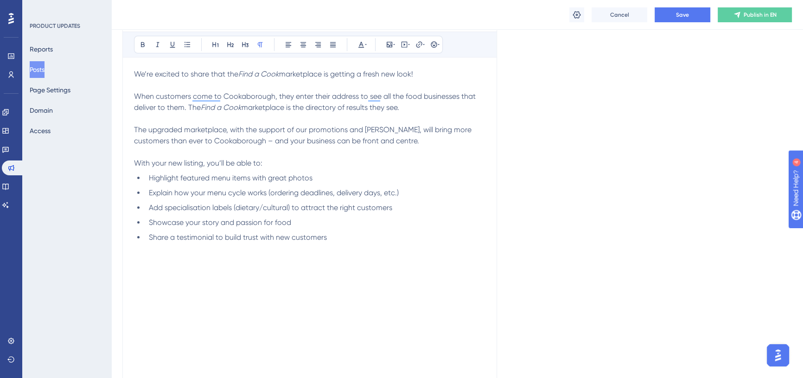
click at [195, 89] on p "We’re excited to share that the Find a Cook marketplace is getting a fresh new …" at bounding box center [309, 91] width 351 height 45
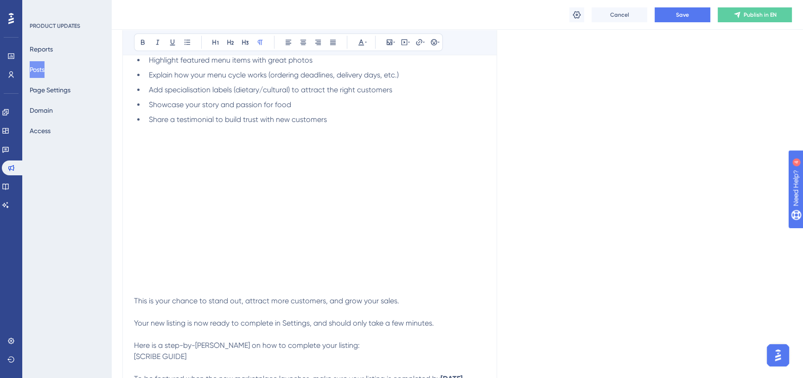
scroll to position [379, 0]
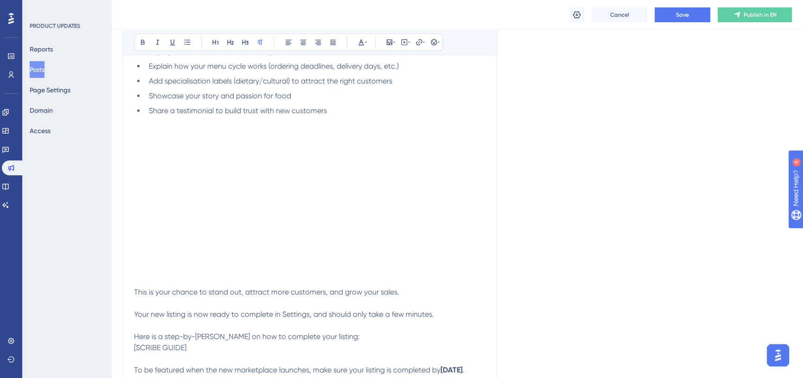
click at [445, 241] on div "To enrich screen reader interactions, please activate Accessibility in Grammarl…" at bounding box center [309, 202] width 351 height 148
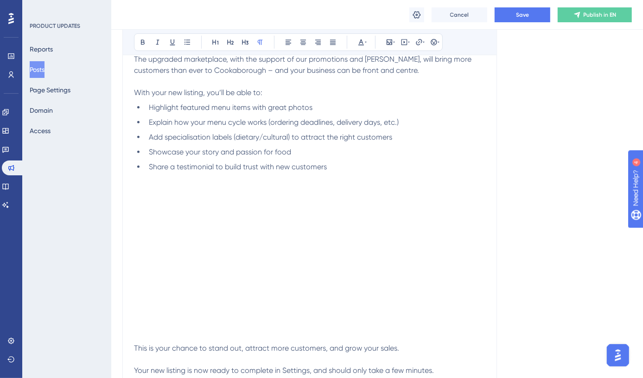
scroll to position [337, 0]
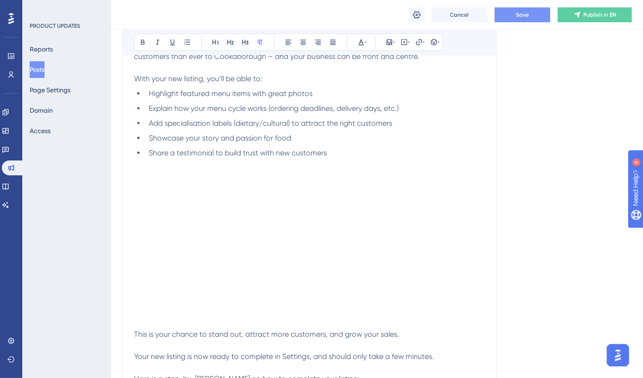
click at [527, 16] on span "Save" at bounding box center [522, 14] width 13 height 7
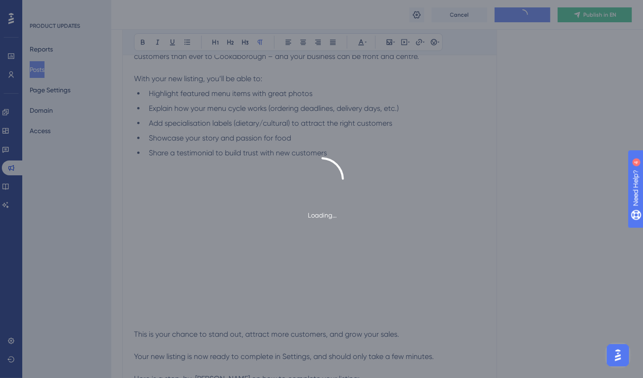
click at [43, 67] on div "Loading..." at bounding box center [321, 189] width 643 height 378
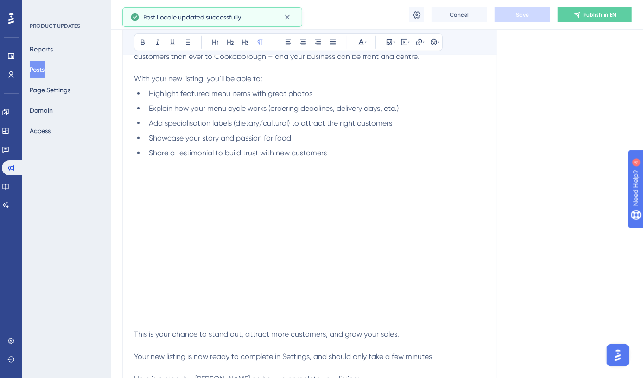
click at [45, 68] on button "Posts" at bounding box center [37, 69] width 15 height 17
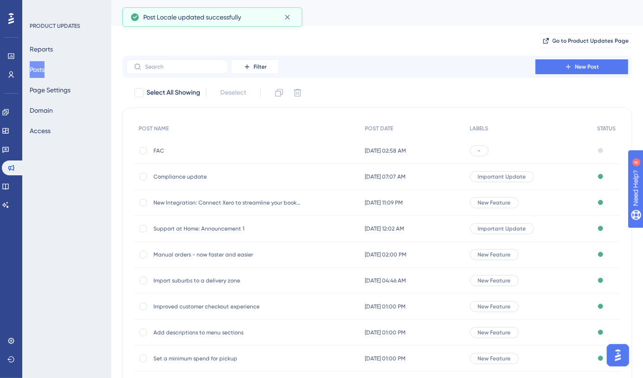
click at [160, 146] on div "FAC FAC" at bounding box center [227, 151] width 148 height 26
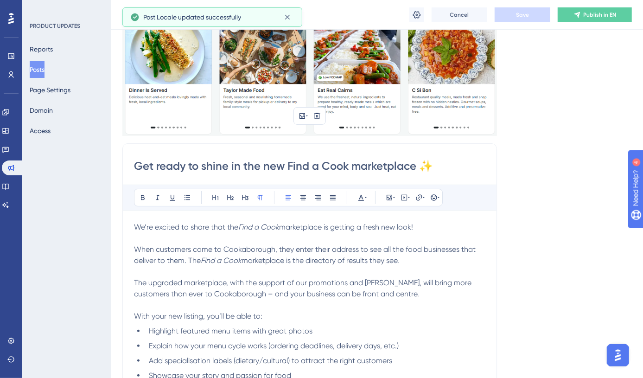
scroll to position [83, 0]
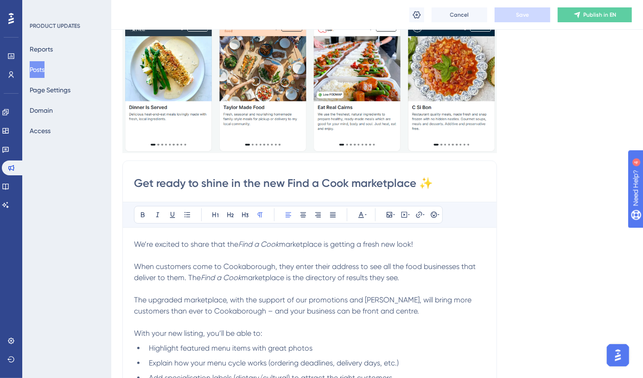
click at [287, 13] on div "Cancel Save Publish in EN" at bounding box center [377, 15] width 532 height 30
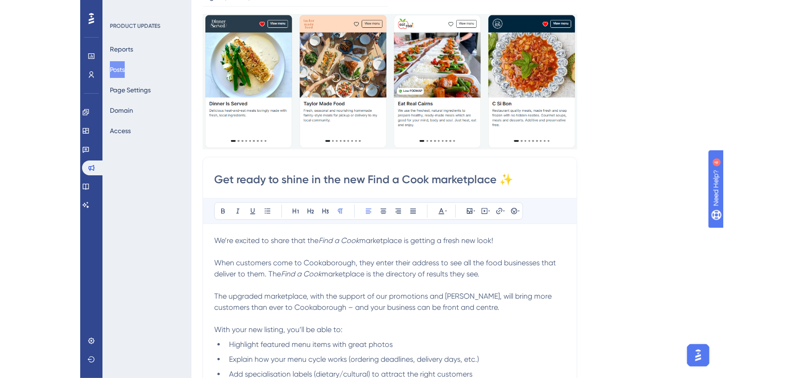
scroll to position [0, 0]
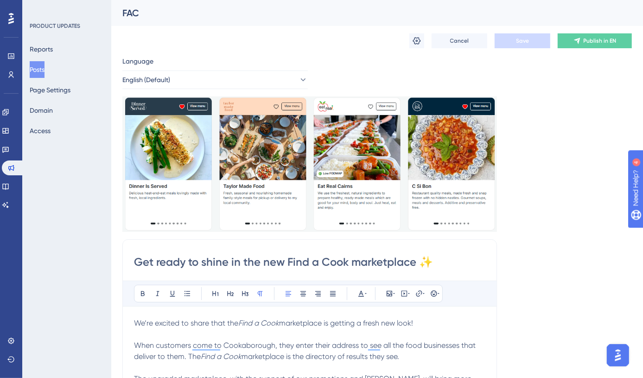
click at [140, 12] on div "FAC" at bounding box center [365, 12] width 486 height 13
click at [415, 38] on icon at bounding box center [417, 40] width 8 height 7
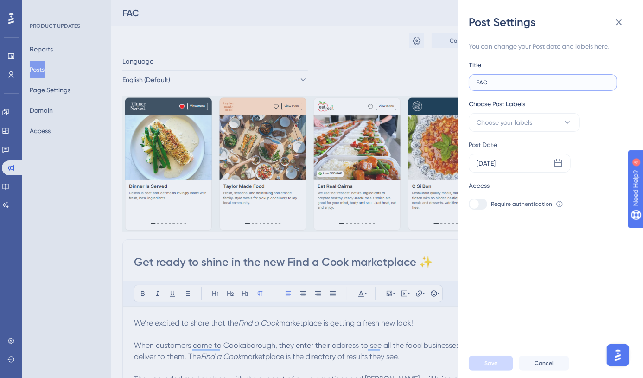
click at [510, 83] on input "FAC" at bounding box center [543, 82] width 133 height 6
type input "FAC Settings Launch"
click at [549, 118] on button "Choose your labels" at bounding box center [524, 122] width 111 height 19
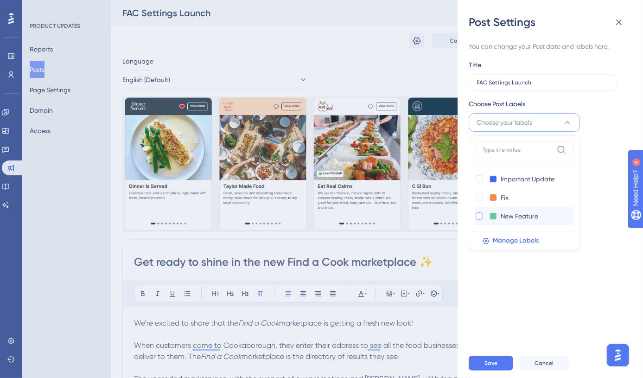
click at [479, 217] on div at bounding box center [479, 215] width 7 height 7
checkbox input "true"
click at [479, 179] on div at bounding box center [479, 178] width 7 height 7
click at [479, 178] on icon at bounding box center [480, 179] width 4 height 6
checkbox input "false"
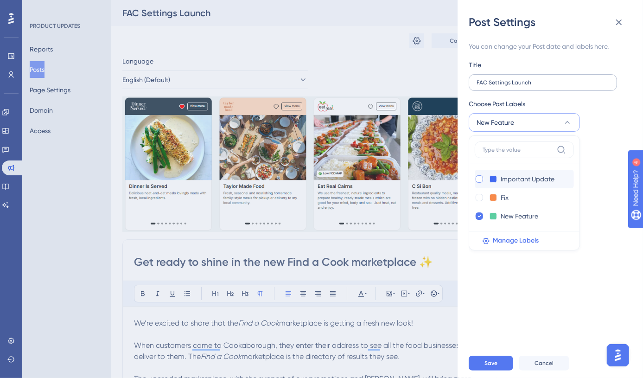
click at [597, 88] on label "FAC Settings Launch" at bounding box center [543, 82] width 148 height 17
click at [597, 86] on input "FAC Settings Launch" at bounding box center [543, 82] width 133 height 6
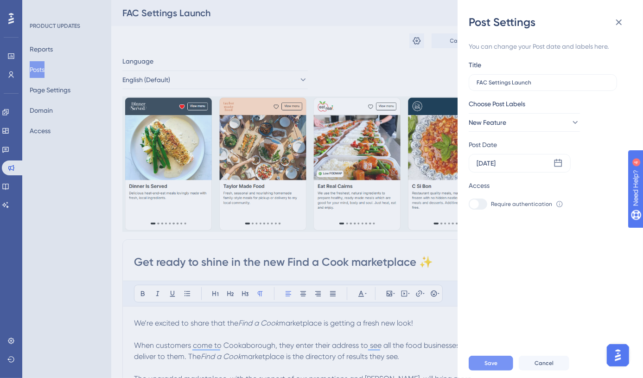
click at [499, 369] on button "Save" at bounding box center [491, 363] width 45 height 15
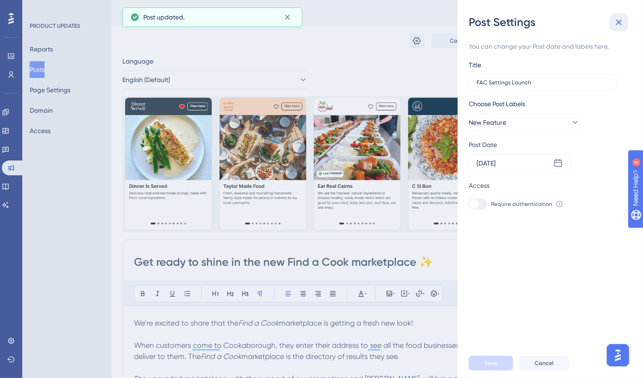
click at [616, 24] on icon at bounding box center [618, 22] width 11 height 11
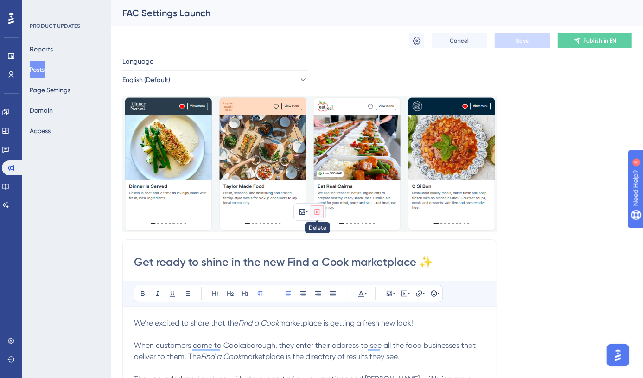
click at [316, 213] on icon at bounding box center [317, 212] width 6 height 6
click at [319, 230] on icon at bounding box center [317, 233] width 9 height 9
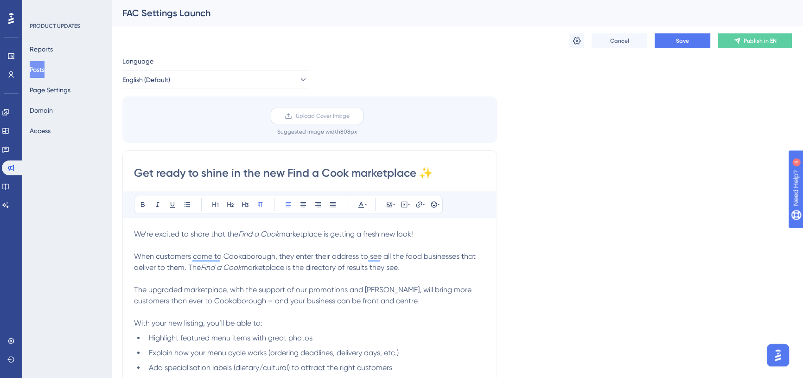
click at [319, 111] on label "Upload Cover Image" at bounding box center [317, 116] width 93 height 17
click at [350, 116] on input "Upload Cover Image" at bounding box center [350, 116] width 0 height 0
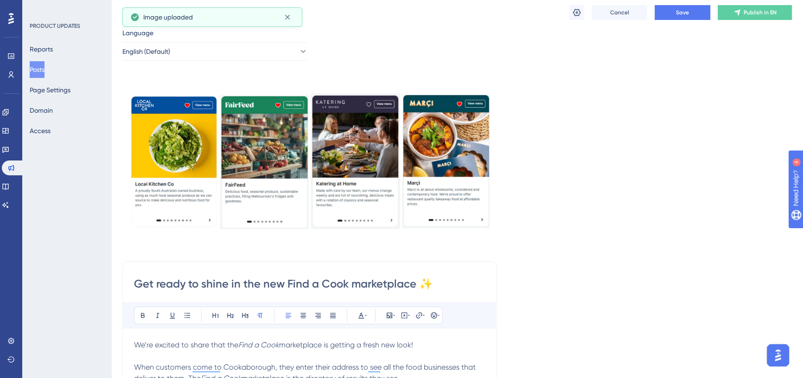
scroll to position [42, 0]
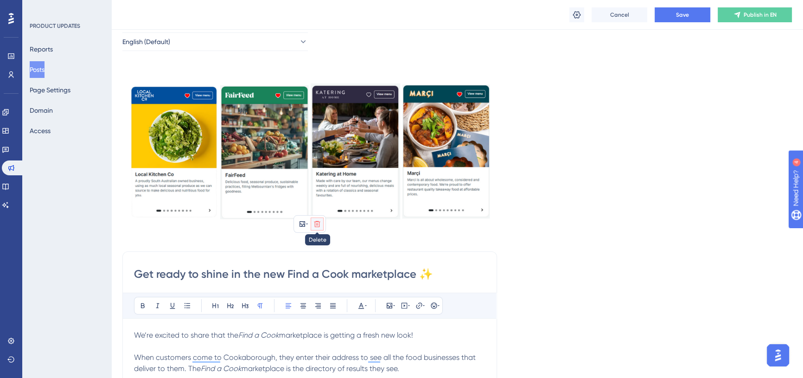
click at [316, 226] on icon at bounding box center [317, 224] width 6 height 6
click at [320, 243] on icon at bounding box center [317, 246] width 8 height 8
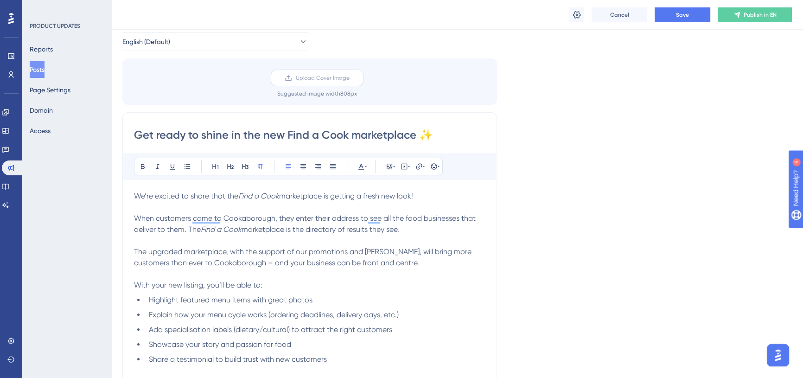
click at [319, 75] on span "Upload Cover Image" at bounding box center [323, 77] width 54 height 7
click at [350, 78] on input "Upload Cover Image" at bounding box center [350, 78] width 0 height 0
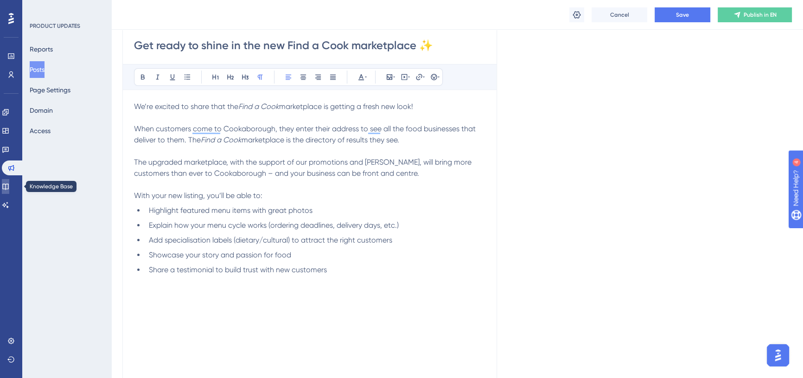
scroll to position [211, 0]
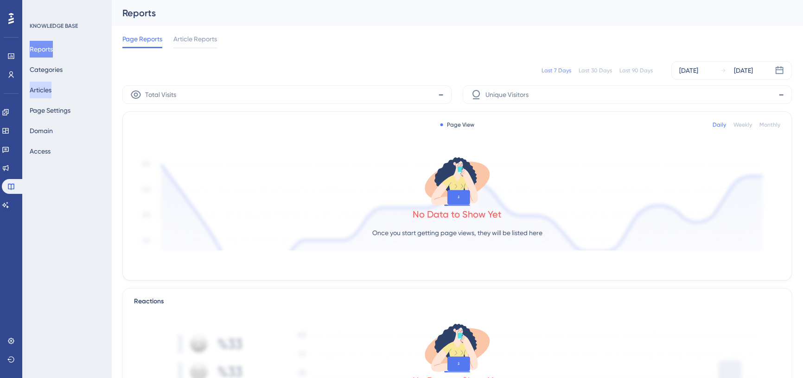
click at [48, 86] on button "Articles" at bounding box center [41, 90] width 22 height 17
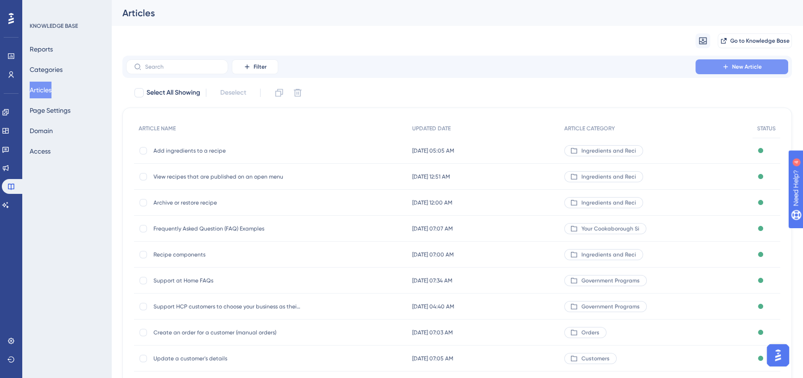
click at [730, 64] on button "New Article" at bounding box center [742, 66] width 93 height 15
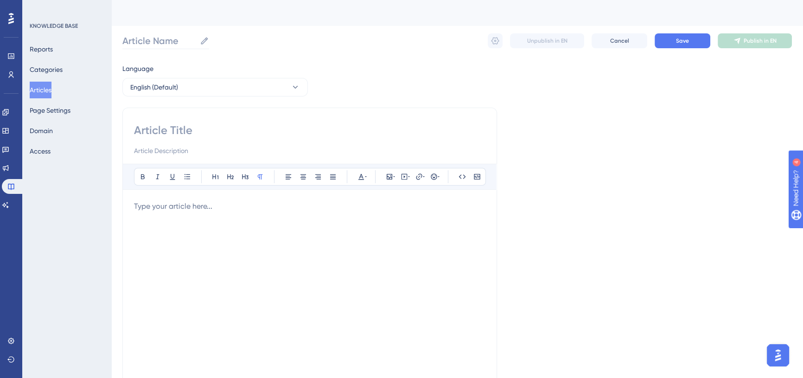
click at [204, 40] on icon at bounding box center [204, 40] width 9 height 9
click at [196, 40] on input "Article Name" at bounding box center [159, 40] width 74 height 13
paste input "Complete your Find a Cook marketplace listing"
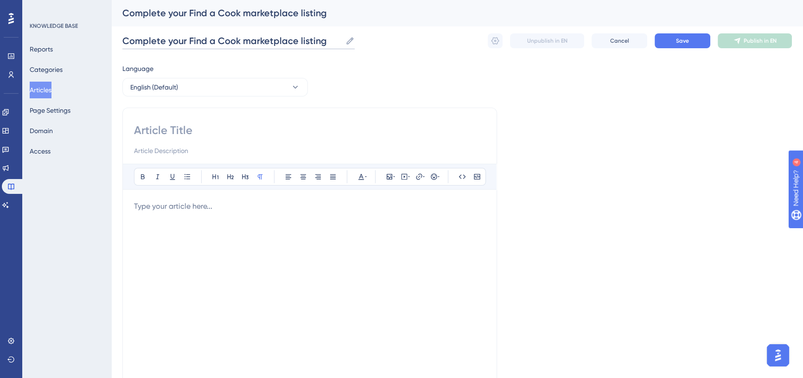
type input "Complete your Find a Cook marketplace listing"
click at [204, 135] on input at bounding box center [309, 130] width 351 height 15
paste input "Complete your Find a Cook marketplace listing"
type input "Complete your Find a Cook marketplace listing"
click at [160, 151] on input at bounding box center [309, 150] width 351 height 11
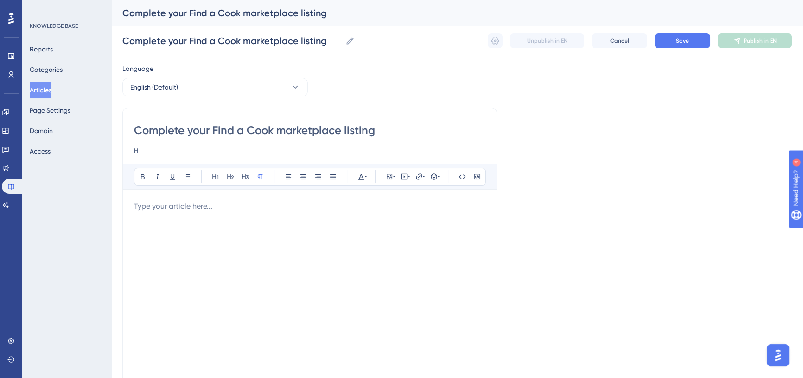
paste input "ow to complete your Find a Cook listing so customers can easily discover and or…"
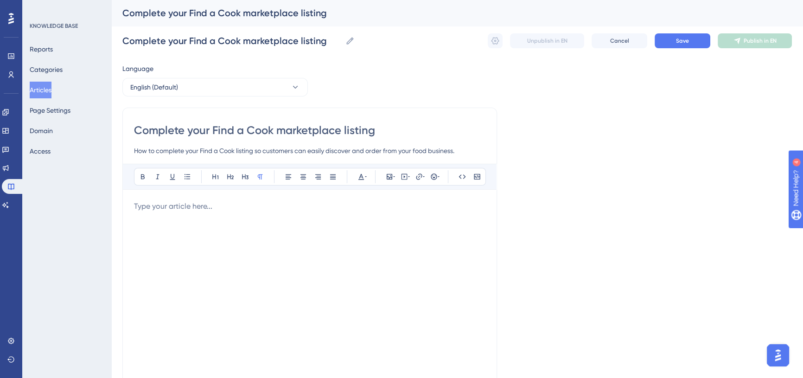
type input "How to complete your Find a Cook listing so customers can easily discover and o…"
click at [194, 207] on p "To enrich screen reader interactions, please activate Accessibility in Grammarl…" at bounding box center [309, 206] width 351 height 11
click at [142, 219] on div "About Find a Cook marketplace listings" at bounding box center [309, 303] width 351 height 204
click at [300, 211] on p "About Find a Cook marketplace listings" at bounding box center [309, 206] width 351 height 11
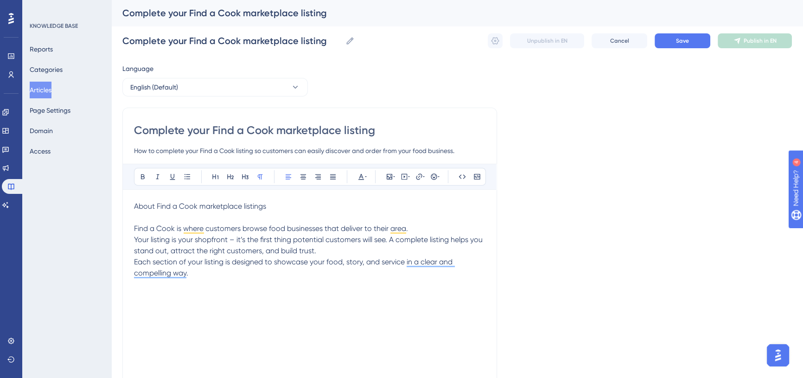
click at [230, 272] on p "Each section of your listing is designed to showcase your food, story, and serv…" at bounding box center [309, 267] width 351 height 22
click at [415, 227] on p "Find a Cook is where customers browse food businesses that deliver to their are…" at bounding box center [309, 228] width 351 height 11
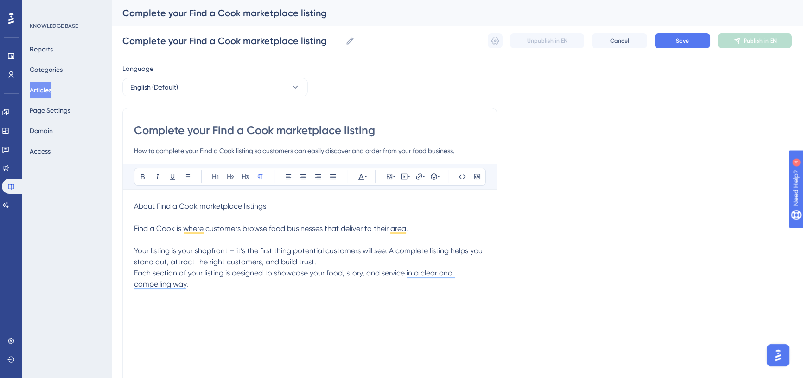
click at [232, 250] on span "Your listing is your shopfront – it’s the first thing potential customers will …" at bounding box center [309, 256] width 351 height 20
click at [229, 250] on span "Your listing is your shopfront – it’s the first thing potential customers will …" at bounding box center [309, 256] width 351 height 20
click at [331, 260] on p "Your listing is your shopfront – it’s the first thing potential customers will …" at bounding box center [309, 256] width 351 height 22
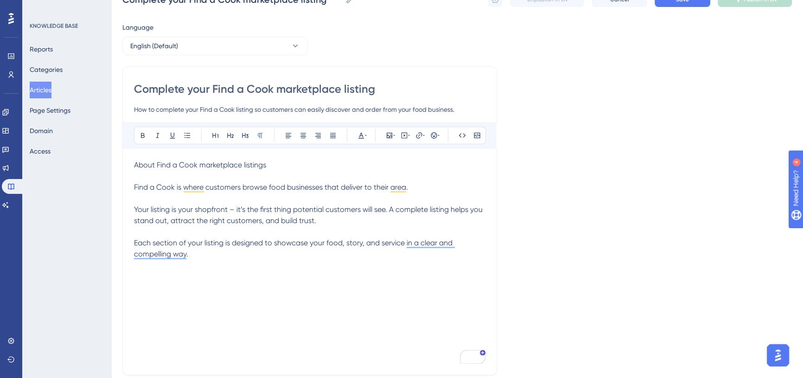
scroll to position [42, 0]
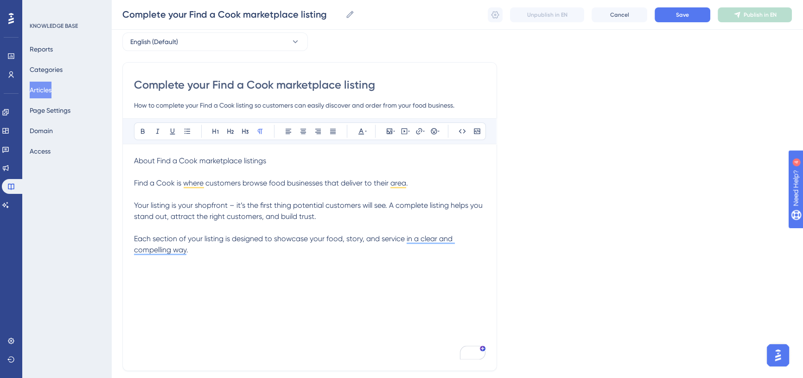
click at [245, 251] on p "Each section of your listing is designed to showcase your food, story, and serv…" at bounding box center [309, 244] width 351 height 22
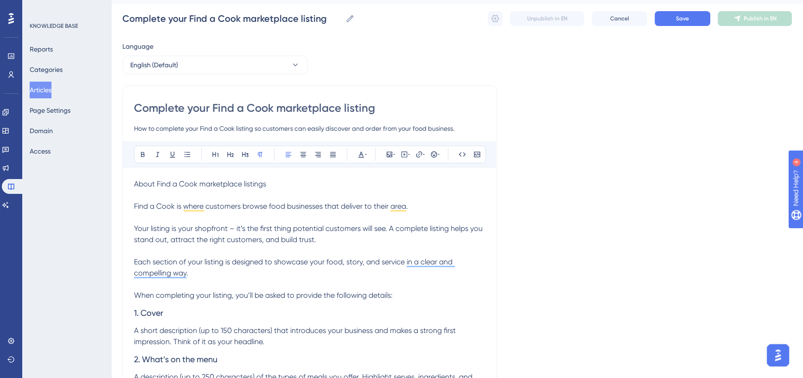
scroll to position [10, 0]
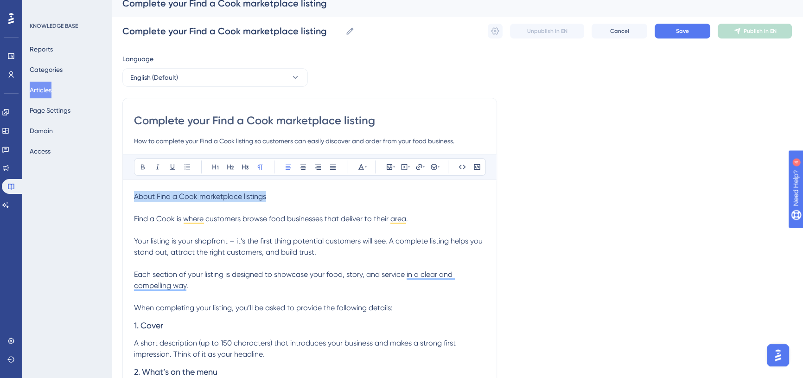
drag, startPoint x: 269, startPoint y: 195, endPoint x: 123, endPoint y: 192, distance: 146.1
click at [216, 165] on icon at bounding box center [215, 166] width 7 height 7
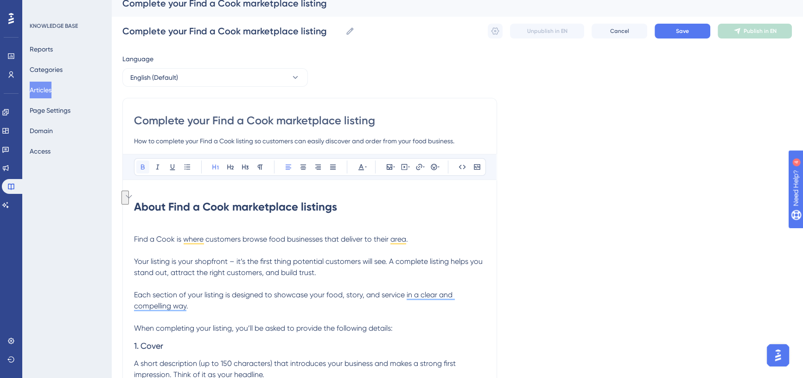
click at [138, 167] on button at bounding box center [142, 166] width 13 height 13
click at [176, 226] on p "To enrich screen reader interactions, please activate Accessibility in Grammarl…" at bounding box center [309, 228] width 351 height 11
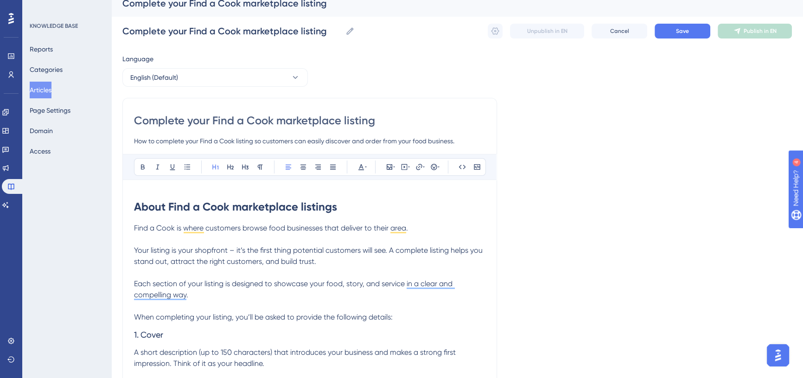
click at [208, 241] on p "To enrich screen reader interactions, please activate Accessibility in Grammarl…" at bounding box center [309, 239] width 351 height 11
click at [243, 226] on span "Find a Cook is where customers browse food businesses that deliver to their are…" at bounding box center [271, 227] width 274 height 9
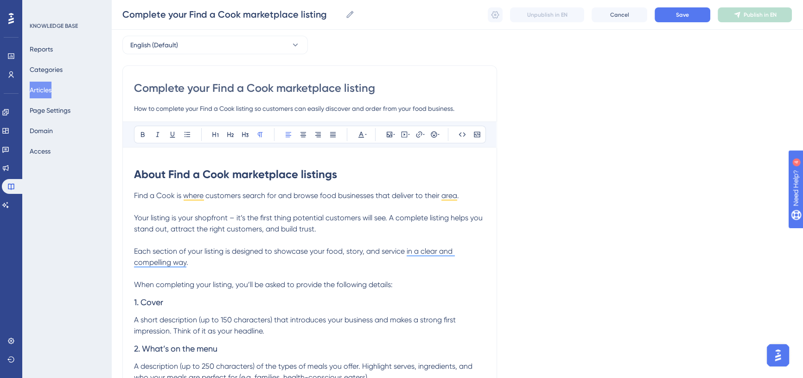
scroll to position [52, 0]
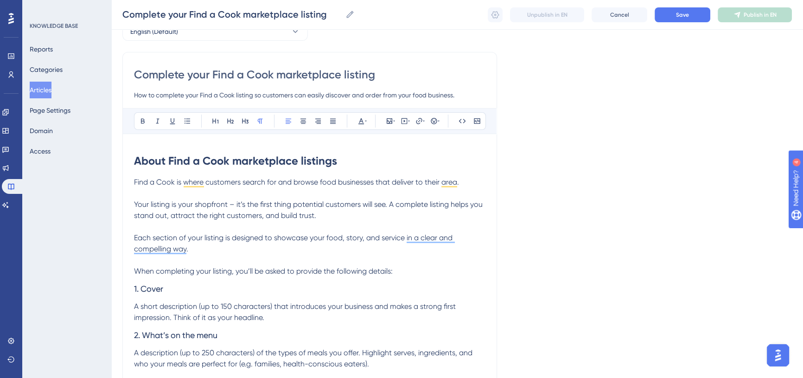
click at [230, 203] on span "Your listing is your shopfront – it’s the first thing potential customers will …" at bounding box center [309, 210] width 351 height 20
click at [260, 226] on p "To enrich screen reader interactions, please activate Accessibility in Grammarl…" at bounding box center [309, 226] width 351 height 11
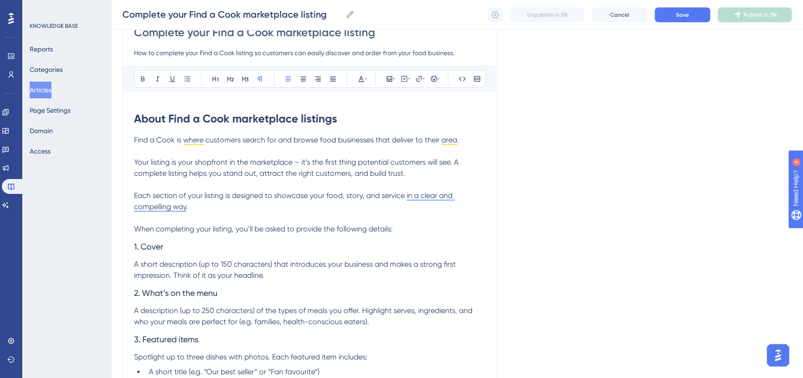
click at [256, 173] on span "Your listing is your shopfront in the marketplace – it’s the first thing potent…" at bounding box center [297, 168] width 326 height 20
click at [259, 174] on span "Your listing is your shopfront in the marketplace – it’s the first thing potent…" at bounding box center [297, 168] width 326 height 20
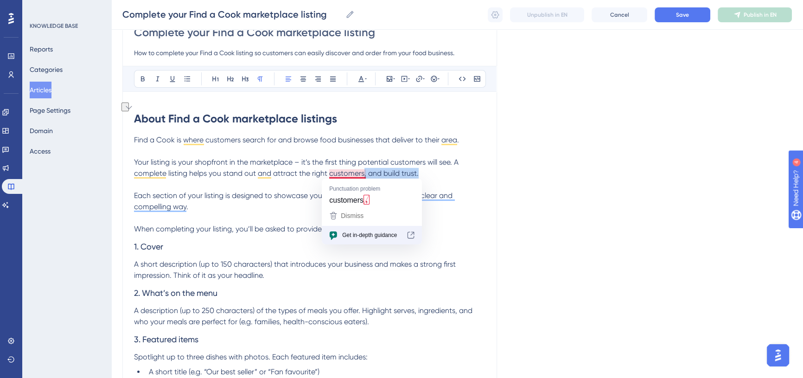
drag, startPoint x: 364, startPoint y: 172, endPoint x: 420, endPoint y: 175, distance: 56.2
click at [420, 175] on p "Your listing is your shopfront in the marketplace – it’s the first thing potent…" at bounding box center [309, 168] width 351 height 22
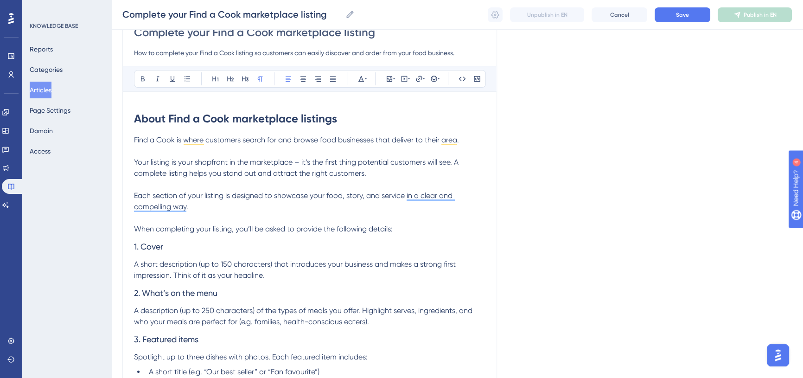
click at [275, 208] on p "Each section of your listing is designed to showcase your food, story, and serv…" at bounding box center [309, 201] width 351 height 22
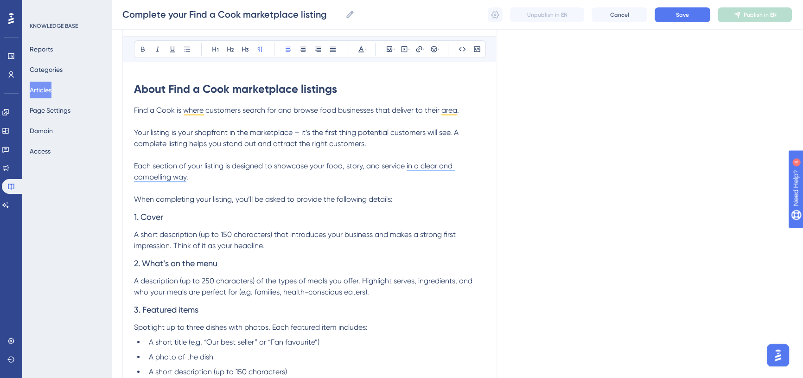
scroll to position [136, 0]
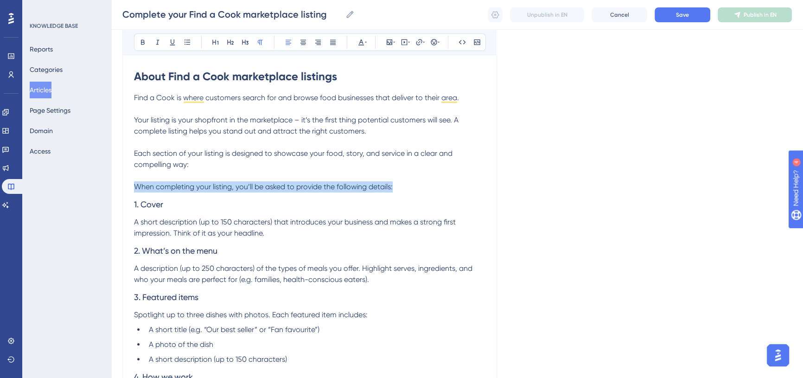
drag, startPoint x: 394, startPoint y: 190, endPoint x: 126, endPoint y: 192, distance: 267.6
click at [126, 192] on div "Complete your Find a Cook marketplace listing How to complete your Find a Cook …" at bounding box center [309, 293] width 375 height 650
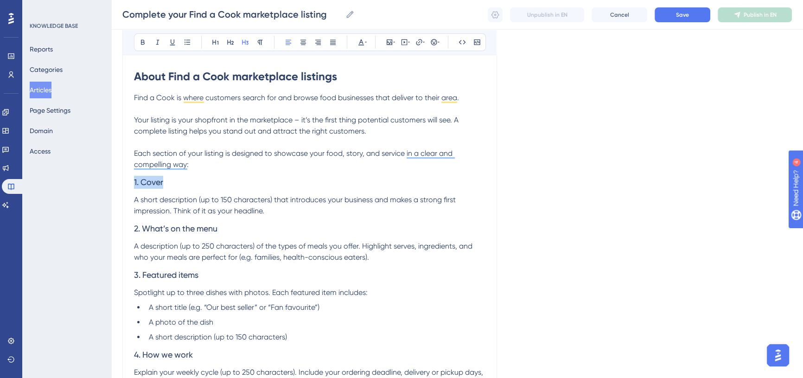
click at [126, 182] on div "Performance Users Engagement Widgets Feedback Product Updates Knowledge Base AI…" at bounding box center [401, 272] width 803 height 817
click at [146, 40] on icon at bounding box center [142, 41] width 7 height 7
drag, startPoint x: 217, startPoint y: 230, endPoint x: 124, endPoint y: 233, distance: 92.8
click at [124, 233] on div "Complete your Find a Cook marketplace listing How to complete your Find a Cook …" at bounding box center [309, 282] width 375 height 628
click at [229, 38] on icon at bounding box center [230, 41] width 7 height 7
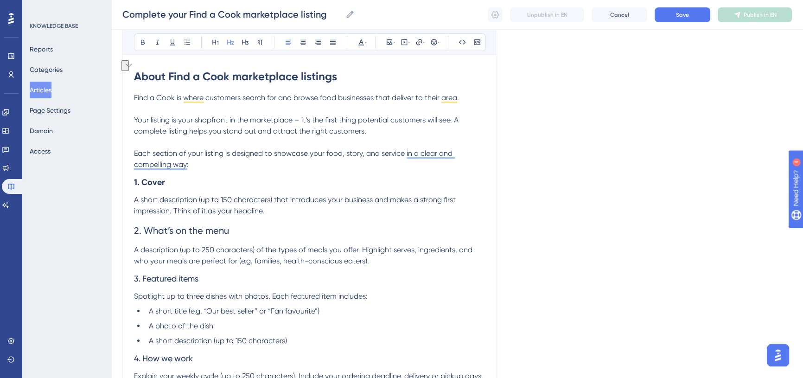
click at [226, 258] on span "A description (up to 250 characters) of the types of meals you offer. Highlight…" at bounding box center [304, 255] width 340 height 20
click at [128, 230] on div "Performance Users Engagement Widgets Feedback Product Updates Knowledge Base AI…" at bounding box center [401, 274] width 803 height 821
click at [145, 40] on icon at bounding box center [142, 41] width 7 height 7
click at [130, 278] on div "Performance Users Engagement Widgets Feedback Product Updates Knowledge Base AI…" at bounding box center [401, 274] width 803 height 821
click at [142, 46] on button at bounding box center [142, 42] width 13 height 13
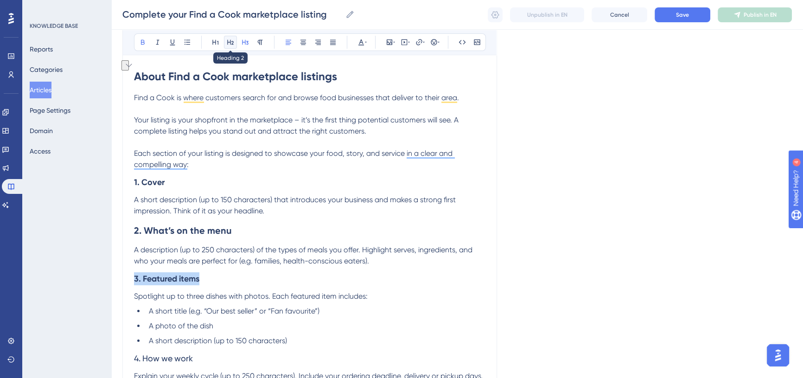
click at [227, 42] on icon at bounding box center [230, 42] width 6 height 5
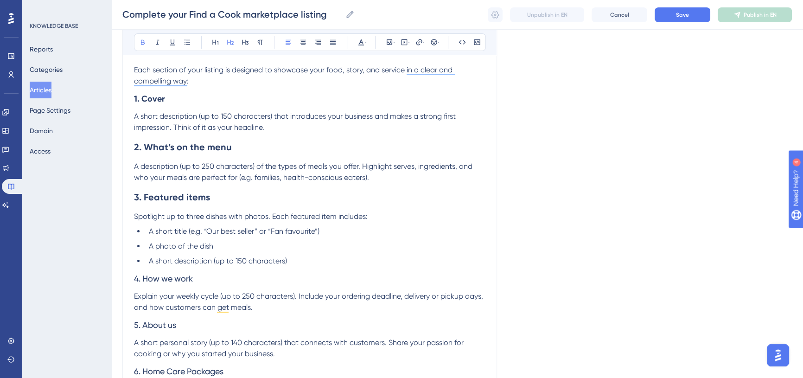
scroll to position [221, 0]
drag, startPoint x: 176, startPoint y: 278, endPoint x: 121, endPoint y: 276, distance: 55.7
click at [121, 276] on div "Performance Users Engagement Widgets Feedback Product Updates Knowledge Base AI…" at bounding box center [457, 184] width 692 height 810
click at [142, 38] on button at bounding box center [142, 42] width 13 height 13
click at [229, 41] on icon at bounding box center [230, 41] width 7 height 7
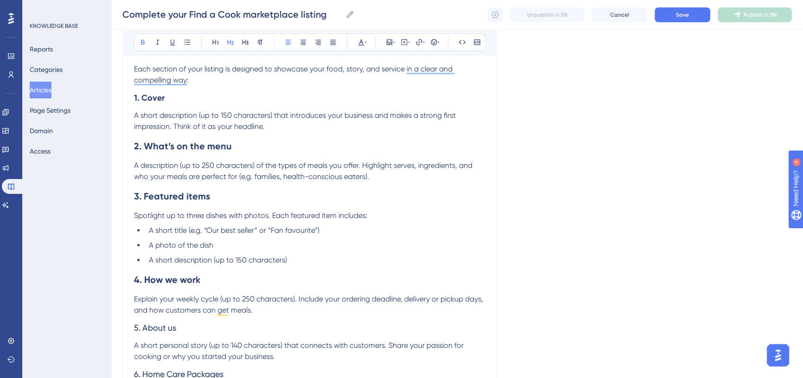
click at [264, 273] on h2 "4. How we work" at bounding box center [309, 280] width 351 height 28
click at [220, 245] on li "A photo of the dish" at bounding box center [315, 245] width 340 height 11
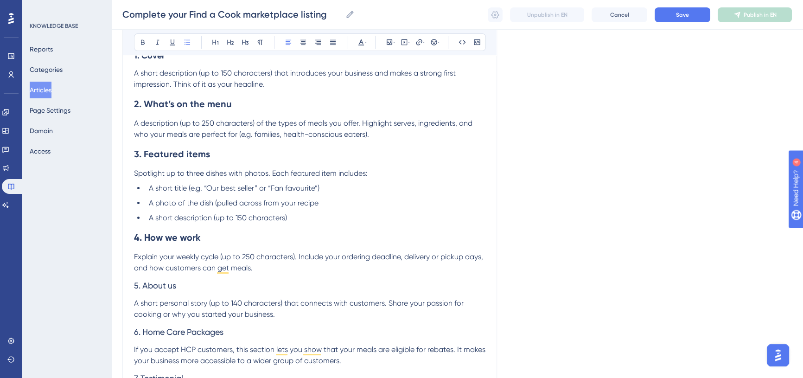
scroll to position [305, 0]
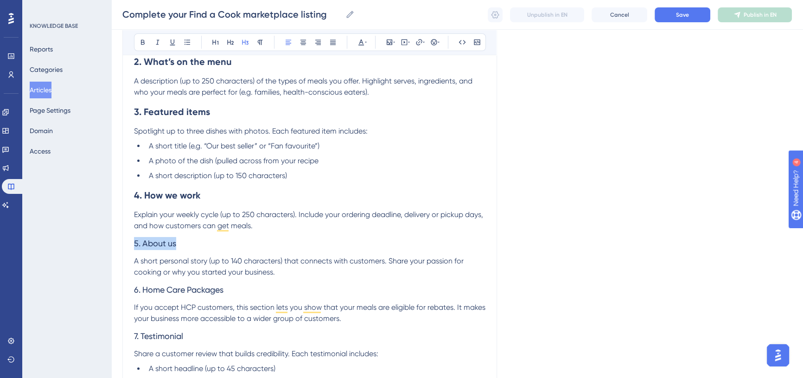
drag, startPoint x: 134, startPoint y: 242, endPoint x: 116, endPoint y: 242, distance: 17.6
click at [116, 242] on div "Performance Users Engagement Widgets Feedback Product Updates Knowledge Base AI…" at bounding box center [457, 101] width 692 height 813
click at [139, 43] on icon at bounding box center [142, 41] width 7 height 7
click at [234, 42] on icon at bounding box center [230, 41] width 7 height 7
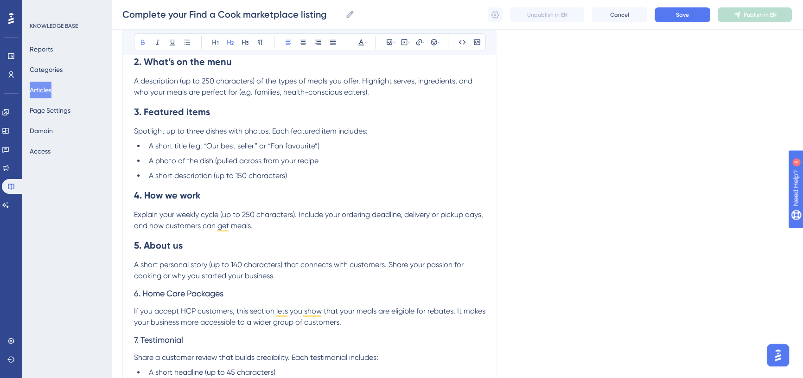
click at [282, 232] on h2 "5. About us" at bounding box center [309, 245] width 351 height 28
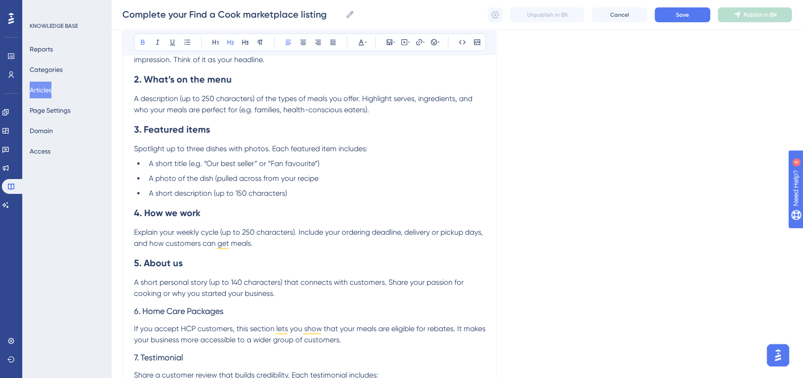
scroll to position [263, 0]
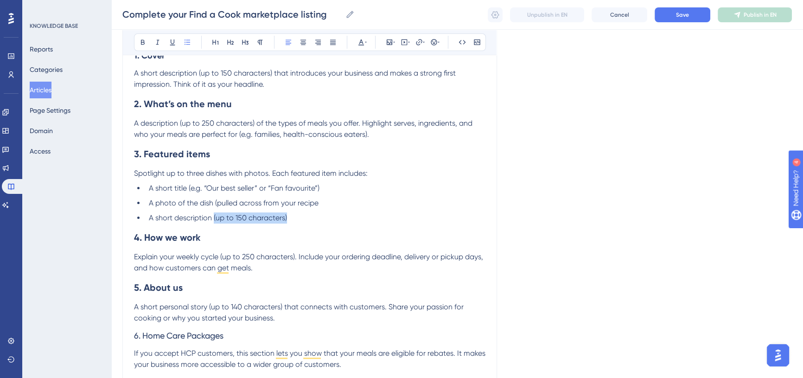
drag, startPoint x: 293, startPoint y: 222, endPoint x: 214, endPoint y: 217, distance: 79.0
click at [214, 217] on li "A short description (up to 150 characters)" at bounding box center [315, 217] width 340 height 11
click at [321, 202] on li "A photo of the dish (pulled across from your recipe" at bounding box center [315, 203] width 340 height 11
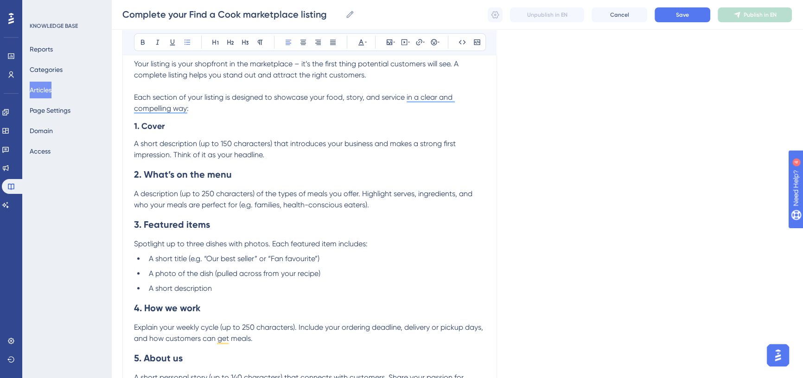
scroll to position [179, 0]
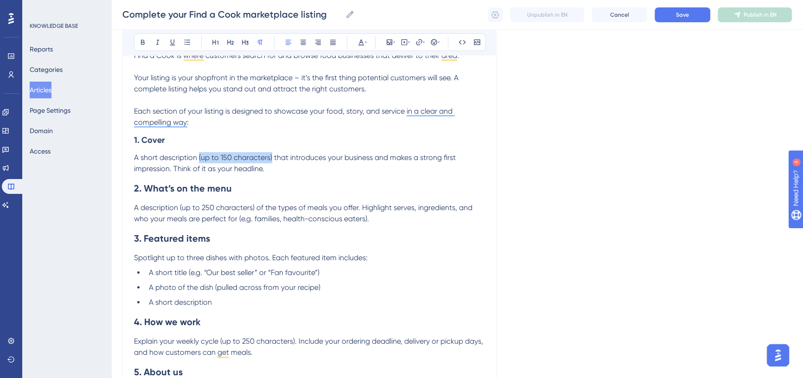
drag, startPoint x: 199, startPoint y: 156, endPoint x: 272, endPoint y: 156, distance: 73.3
click at [272, 156] on span "A short description (up to 150 characters) that introduces your business and ma…" at bounding box center [296, 163] width 324 height 20
click at [140, 156] on span "A short description that introduces your business and makes a strong first impr…" at bounding box center [309, 163] width 351 height 20
click at [138, 157] on span "A short description that introduces your business and makes a strong first impr…" at bounding box center [309, 163] width 351 height 20
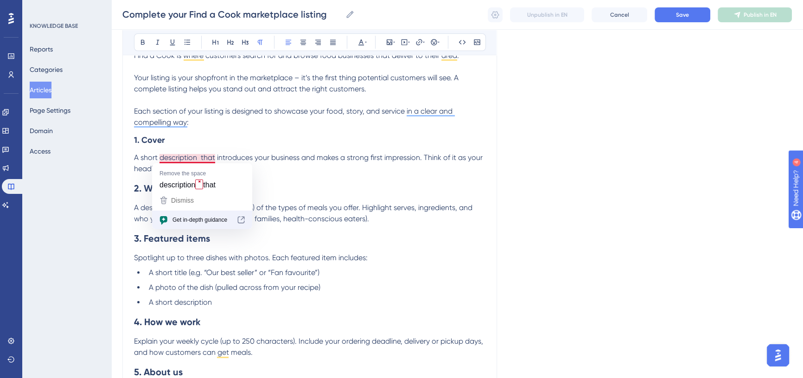
click at [201, 155] on span "A short description that introduces your business and makes a strong first impr…" at bounding box center [309, 163] width 351 height 20
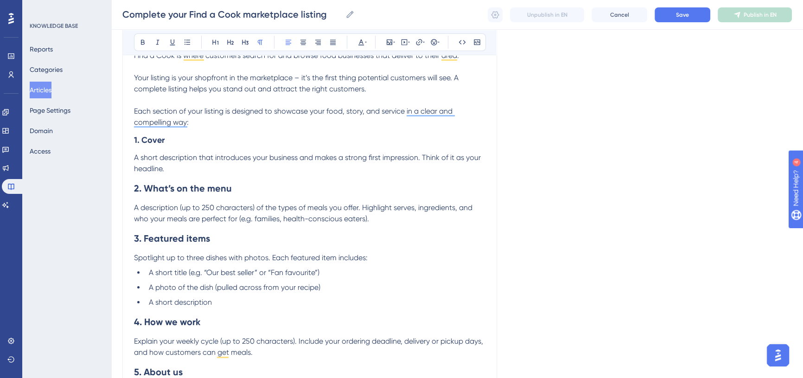
click at [204, 165] on p "A short description that introduces your business and makes a strong first impr…" at bounding box center [309, 163] width 351 height 22
click at [237, 195] on h2 "2. What’s on the menu" at bounding box center [309, 188] width 351 height 28
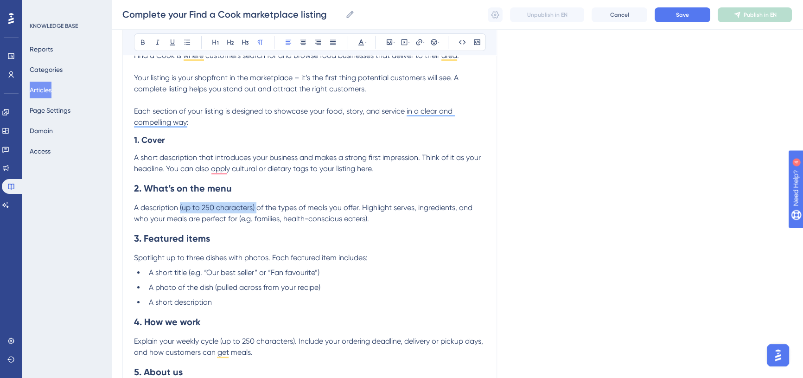
drag, startPoint x: 255, startPoint y: 207, endPoint x: 181, endPoint y: 210, distance: 74.2
click at [181, 210] on span "A description (up to 250 characters) of the types of meals you offer. Highlight…" at bounding box center [304, 213] width 340 height 20
click at [314, 218] on p "A description of the types of meals you offer. Highlight serves, ingredients, a…" at bounding box center [309, 213] width 351 height 22
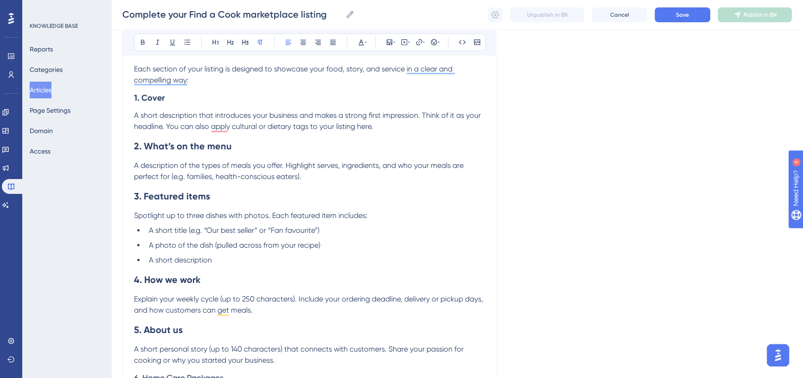
scroll to position [263, 0]
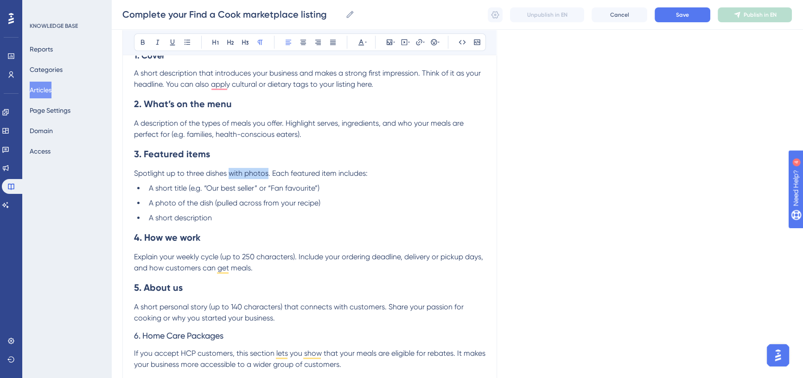
drag, startPoint x: 229, startPoint y: 172, endPoint x: 268, endPoint y: 172, distance: 39.4
click at [268, 172] on span "Spotlight up to three dishes with photos. Each featured item includes:" at bounding box center [251, 173] width 234 height 9
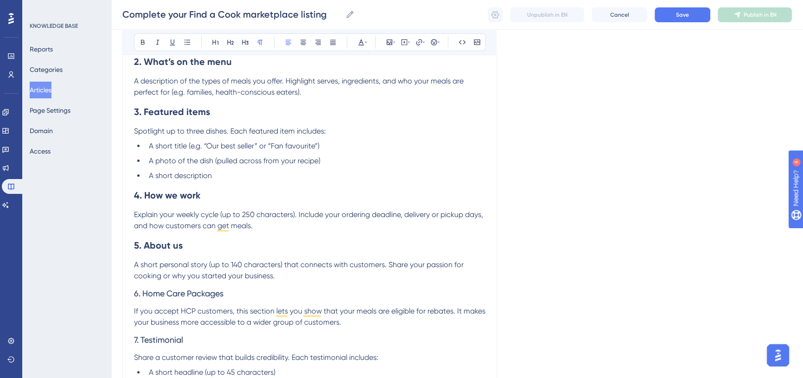
scroll to position [347, 0]
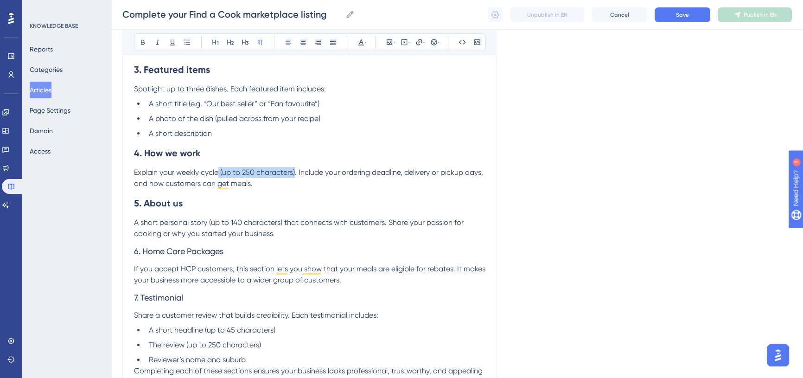
drag, startPoint x: 220, startPoint y: 167, endPoint x: 295, endPoint y: 169, distance: 75.1
click at [295, 169] on p "Explain your weekly cycle (up to 250 characters). Include your ordering deadlin…" at bounding box center [309, 178] width 351 height 22
click at [139, 170] on span "Explain your weekly cycle. Include your ordering deadline, delivery or pickup d…" at bounding box center [305, 178] width 343 height 20
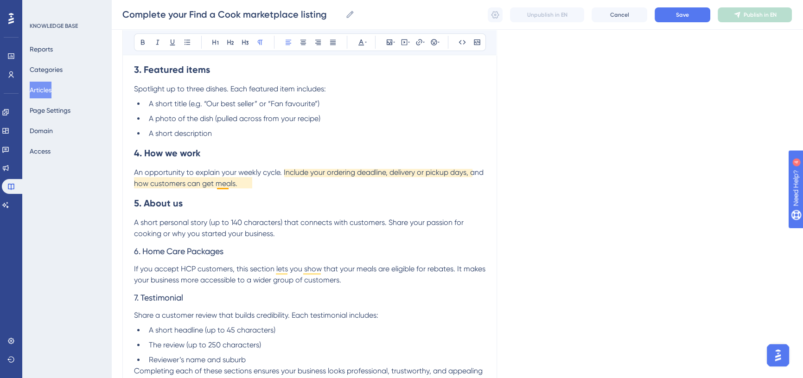
click at [269, 190] on h2 "5. About us" at bounding box center [309, 203] width 351 height 28
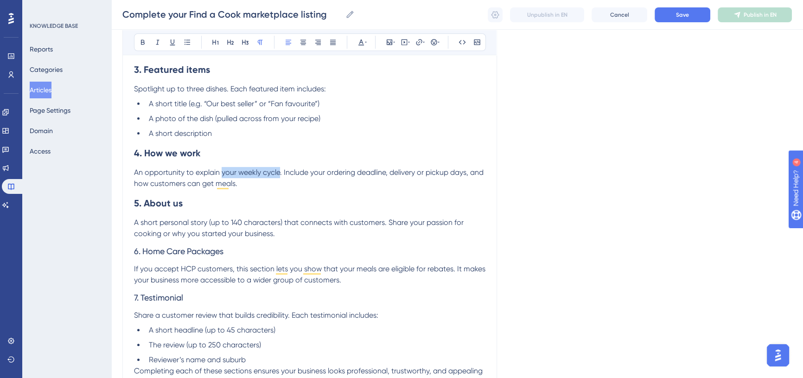
drag, startPoint x: 222, startPoint y: 172, endPoint x: 280, endPoint y: 170, distance: 58.0
click at [280, 170] on span "An opportunity to explain your weekly cycle. Include your ordering deadline, de…" at bounding box center [309, 178] width 351 height 20
click at [338, 189] on p "An opportunity to explain how your menu runs. Include your ordering deadline, d…" at bounding box center [309, 178] width 351 height 22
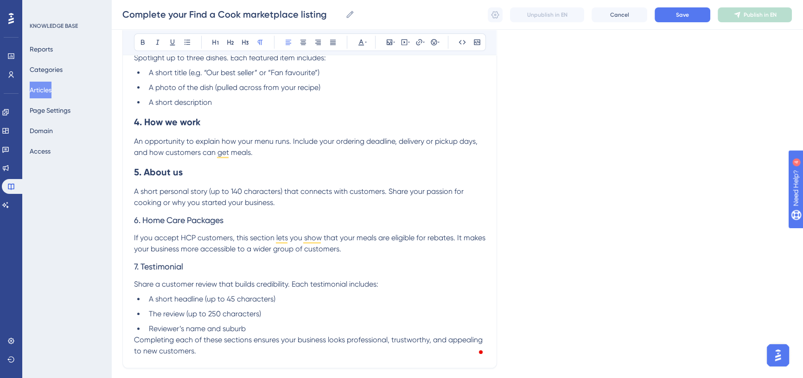
scroll to position [390, 0]
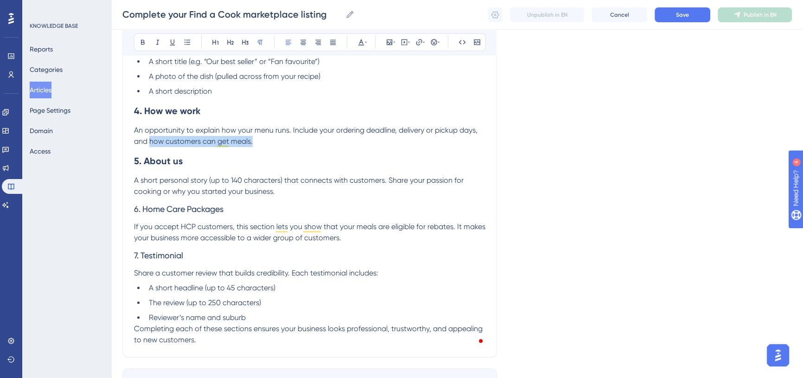
drag, startPoint x: 221, startPoint y: 144, endPoint x: 150, endPoint y: 146, distance: 71.4
click at [150, 146] on p "An opportunity to explain how your menu runs. Include your ordering deadline, d…" at bounding box center [309, 136] width 351 height 22
drag, startPoint x: 209, startPoint y: 176, endPoint x: 285, endPoint y: 176, distance: 76.0
click at [285, 176] on span "A short personal story (up to 140 characters) that connects with customers. Sha…" at bounding box center [300, 186] width 332 height 20
click at [264, 191] on p "A short personal story that connects with customers. Share your passion for coo…" at bounding box center [309, 186] width 351 height 22
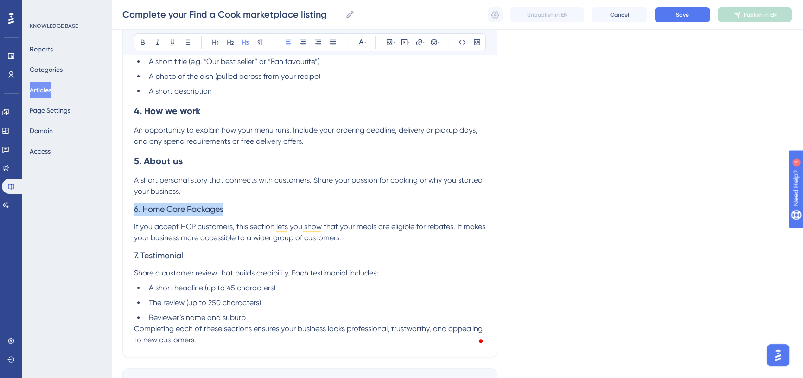
drag, startPoint x: 220, startPoint y: 210, endPoint x: 118, endPoint y: 210, distance: 102.0
click at [118, 210] on div "Performance Users Engagement Widgets Feedback Product Updates Knowledge Base AI…" at bounding box center [457, 18] width 692 height 817
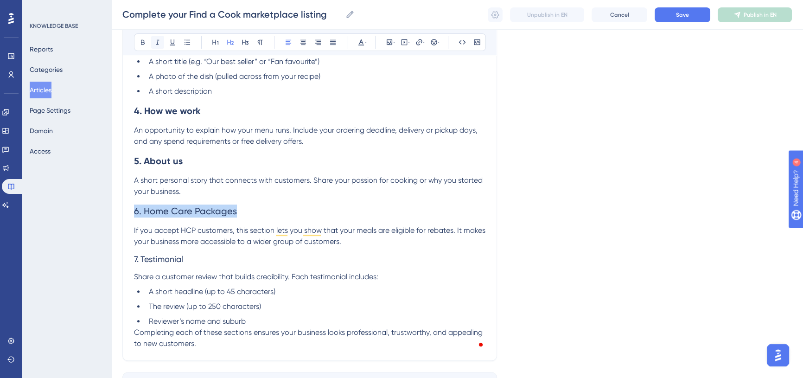
drag, startPoint x: 231, startPoint y: 40, endPoint x: 154, endPoint y: 42, distance: 77.4
click at [231, 40] on icon at bounding box center [230, 41] width 7 height 7
click at [142, 43] on icon at bounding box center [142, 41] width 7 height 7
click at [224, 235] on p "If you accept HCP customers, this section lets you show that your meals are eli…" at bounding box center [309, 236] width 351 height 22
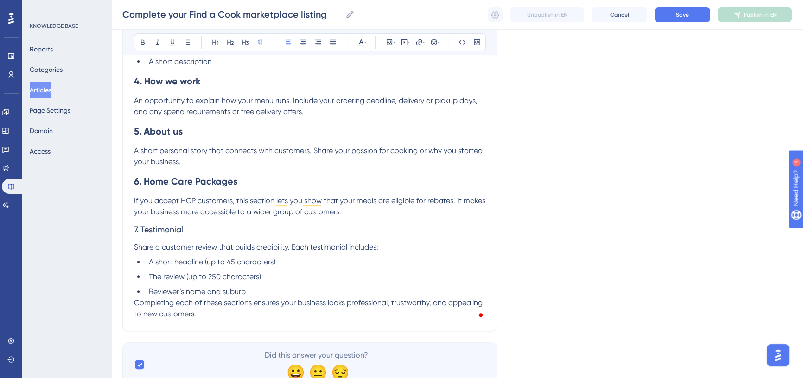
scroll to position [431, 0]
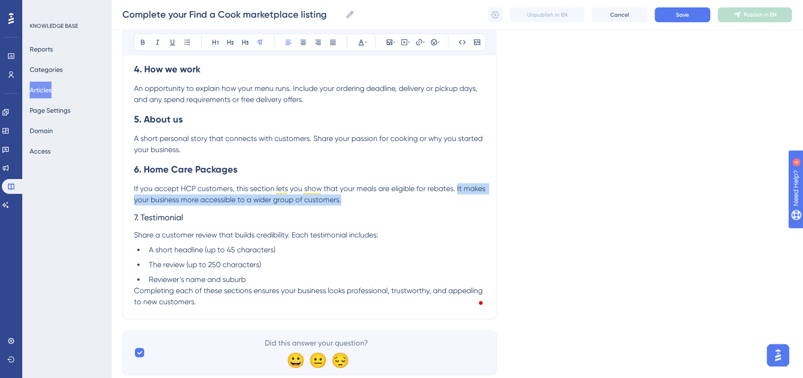
drag, startPoint x: 456, startPoint y: 190, endPoint x: 461, endPoint y: 195, distance: 6.9
click at [461, 195] on p "If you accept HCP customers, this section lets you show that your meals are eli…" at bounding box center [309, 194] width 351 height 22
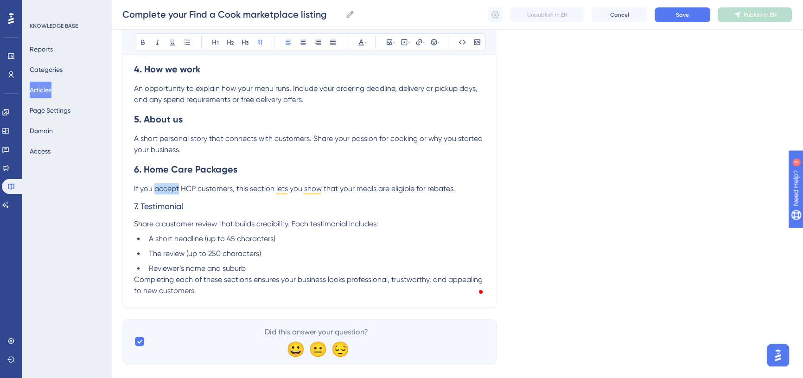
drag, startPoint x: 156, startPoint y: 187, endPoint x: 176, endPoint y: 183, distance: 20.4
click at [178, 185] on span "If you accept HCP customers, this section lets you show that your meals are eli…" at bounding box center [294, 188] width 321 height 9
click at [258, 208] on h3 "7. Testimonial" at bounding box center [309, 206] width 351 height 24
drag, startPoint x: 188, startPoint y: 207, endPoint x: 123, endPoint y: 204, distance: 64.5
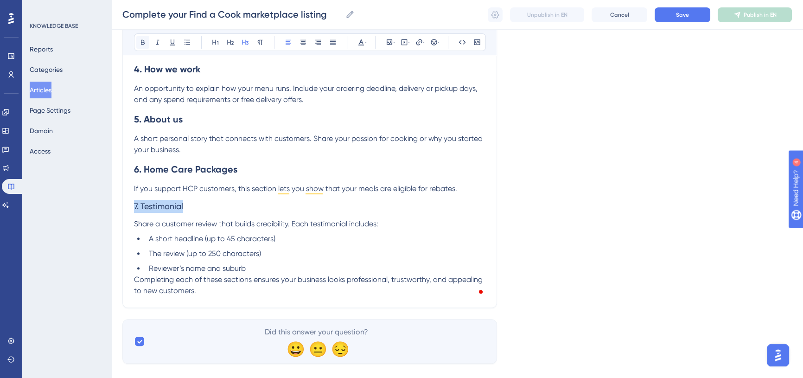
click at [139, 39] on icon at bounding box center [142, 41] width 7 height 7
click at [230, 42] on icon at bounding box center [230, 42] width 6 height 5
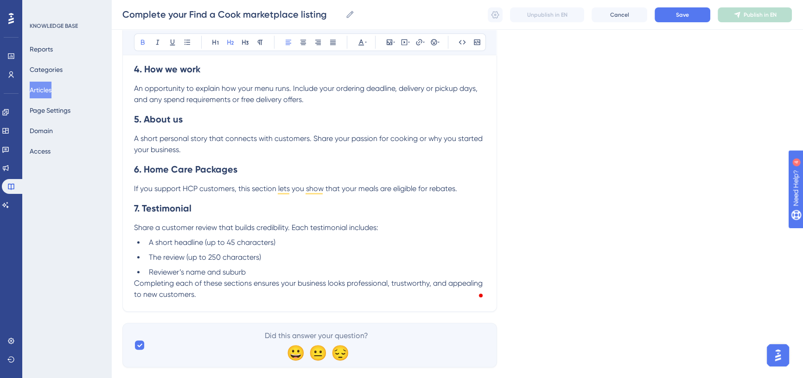
click at [224, 215] on h2 "7. Testimonial" at bounding box center [309, 208] width 351 height 28
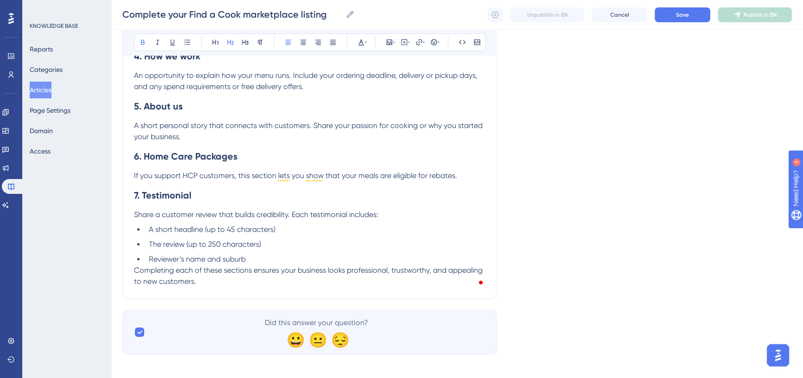
scroll to position [450, 0]
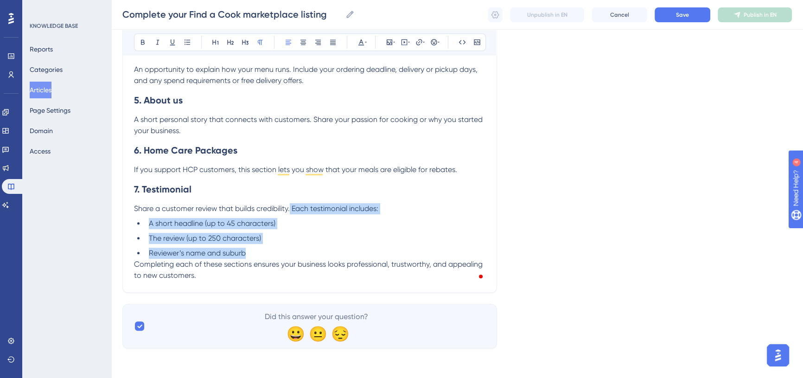
drag, startPoint x: 290, startPoint y: 207, endPoint x: 316, endPoint y: 250, distance: 50.1
click at [316, 250] on div "About Find a Cook marketplace listings Find a Cook is where customers search fo…" at bounding box center [309, 14] width 351 height 534
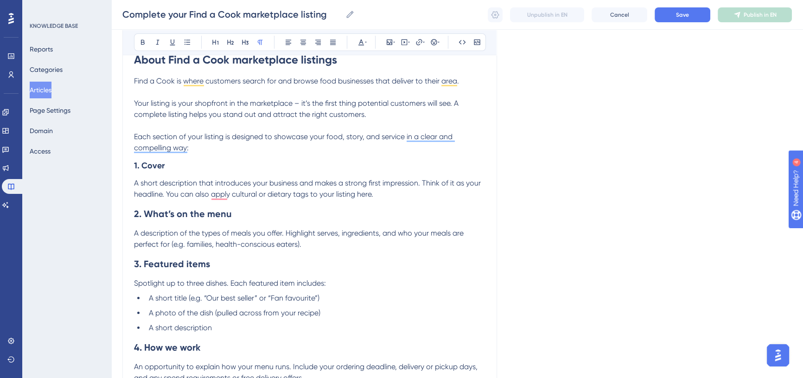
scroll to position [417, 0]
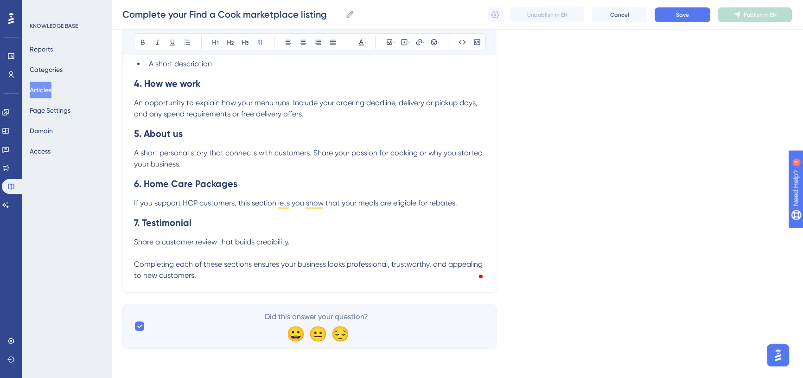
click at [201, 275] on p "Completing each of these sections ensures your business looks professional, tru…" at bounding box center [309, 270] width 351 height 22
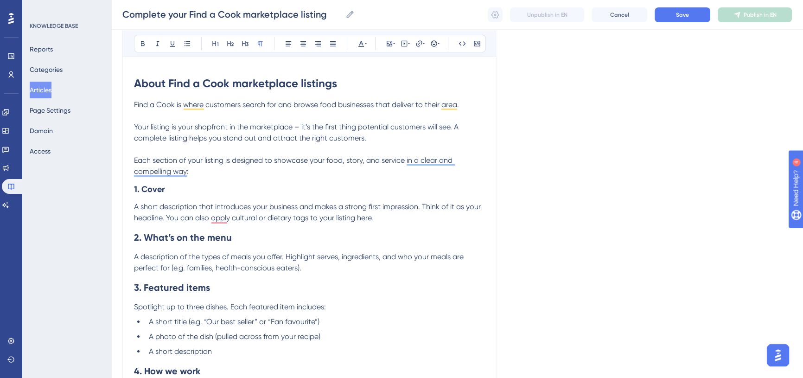
scroll to position [102, 0]
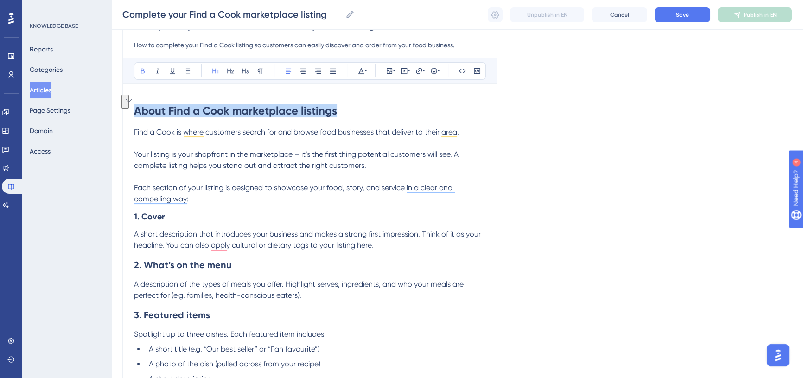
drag, startPoint x: 135, startPoint y: 112, endPoint x: 337, endPoint y: 106, distance: 201.8
click at [337, 106] on h1 "About Find a Cook marketplace listings" at bounding box center [309, 111] width 351 height 32
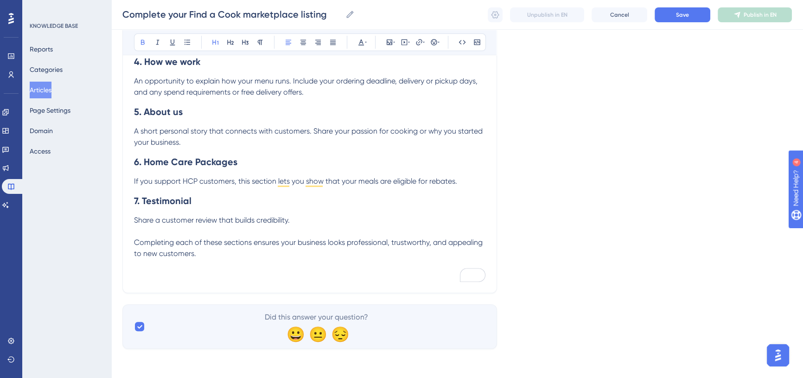
scroll to position [439, 0]
click at [173, 268] on p "To enrich screen reader interactions, please activate Accessibility in Grammarl…" at bounding box center [309, 264] width 351 height 11
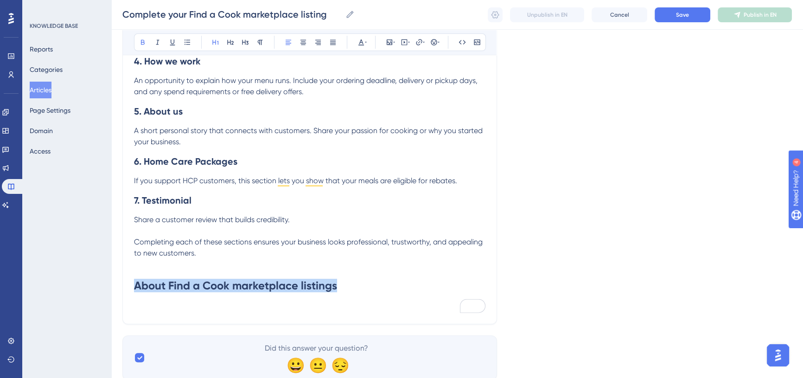
drag, startPoint x: 136, startPoint y: 287, endPoint x: 338, endPoint y: 284, distance: 201.3
click at [338, 284] on h1 "About Find a Cook marketplace listings" at bounding box center [309, 286] width 351 height 32
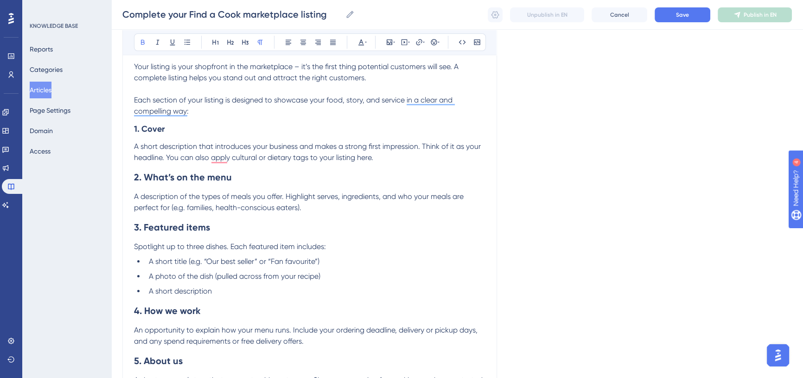
scroll to position [186, 0]
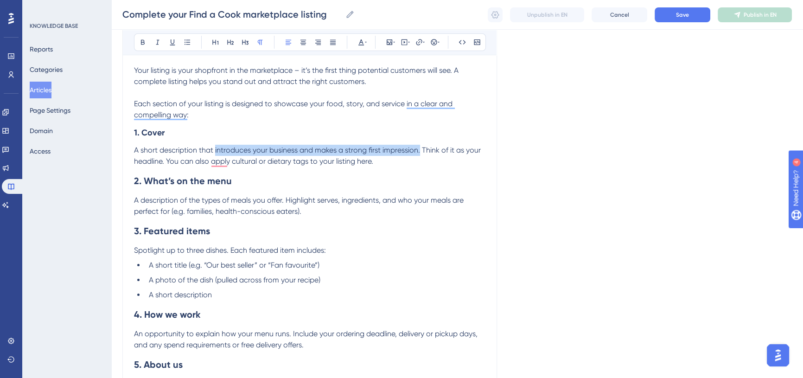
drag, startPoint x: 214, startPoint y: 149, endPoint x: 420, endPoint y: 148, distance: 205.9
click at [420, 148] on span "A short description that introduces your business and makes a strong first impr…" at bounding box center [308, 156] width 349 height 20
copy span "introduces your business and makes a strong first impression."
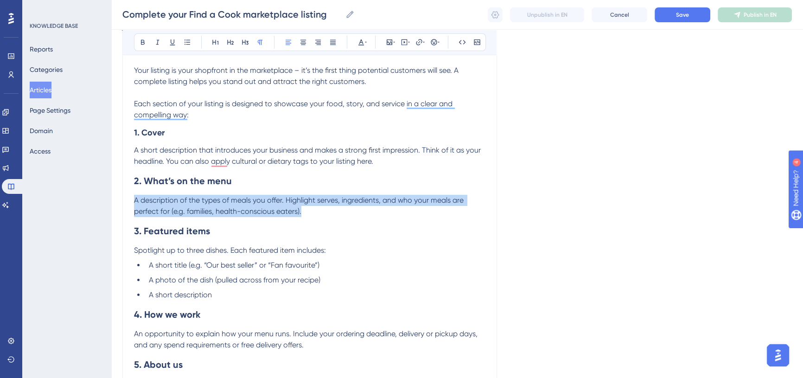
drag, startPoint x: 134, startPoint y: 199, endPoint x: 309, endPoint y: 210, distance: 175.6
click at [319, 209] on p "A description of the types of meals you offer. Highlight serves, ingredients, a…" at bounding box center [309, 206] width 351 height 22
copy span "A description of the types of meals you offer. Highlight serves, ingredients, a…"
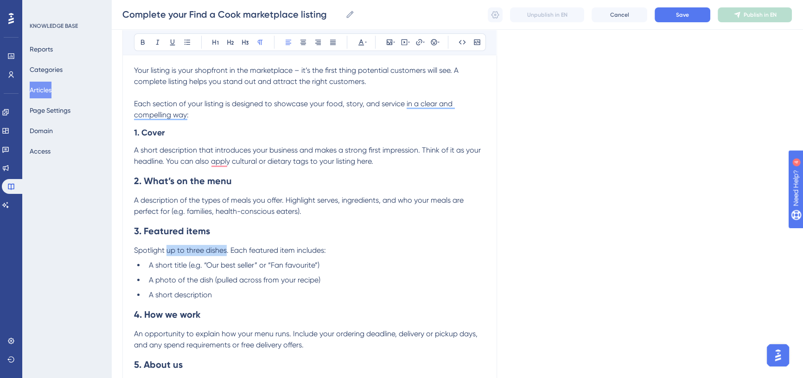
drag, startPoint x: 167, startPoint y: 250, endPoint x: 224, endPoint y: 249, distance: 57.0
click at [225, 249] on span "Spotlight up to three dishes. Each featured item includes:" at bounding box center [230, 250] width 192 height 9
copy span "up to three dishes"
click at [249, 264] on span "A short title (e.g. “Our best seller” or “Fan favourite”)" at bounding box center [234, 265] width 171 height 9
drag, startPoint x: 204, startPoint y: 264, endPoint x: 318, endPoint y: 258, distance: 113.7
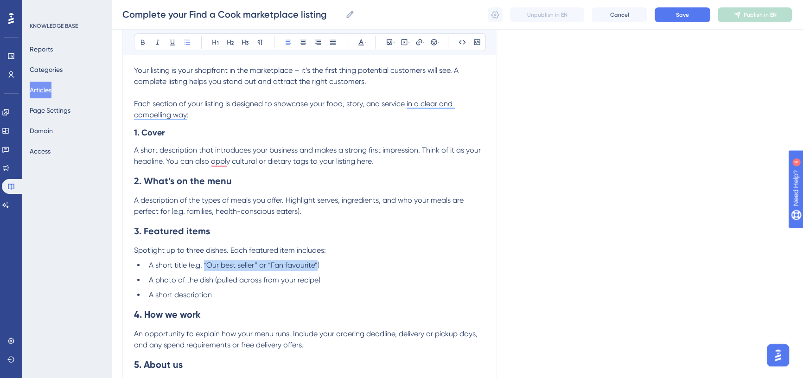
click at [318, 258] on div "About Find a Cook marketplace listings Find a Cook is where customers search fo…" at bounding box center [309, 294] width 351 height 566
copy span "“Our best seller” or “Fan favourite”"
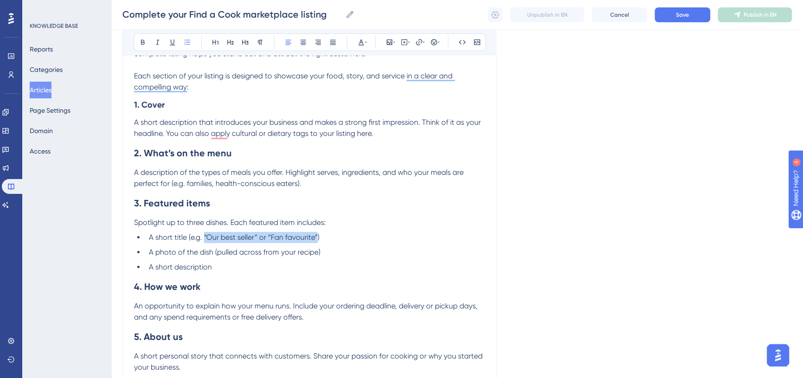
scroll to position [228, 0]
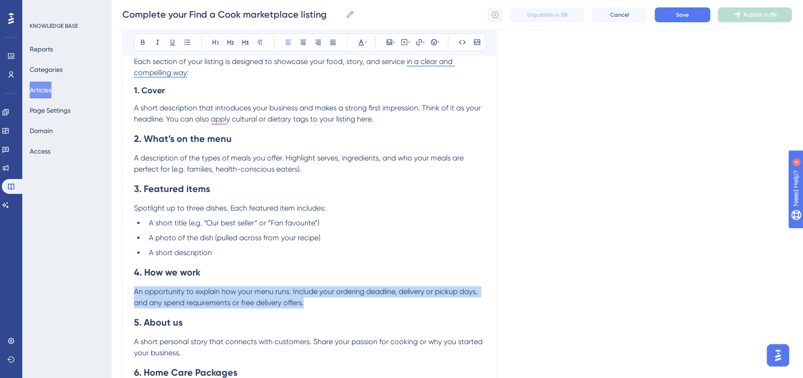
drag, startPoint x: 134, startPoint y: 292, endPoint x: 330, endPoint y: 304, distance: 195.6
click at [330, 304] on p "An opportunity to explain how your menu runs. Include your ordering deadline, d…" at bounding box center [309, 297] width 351 height 22
copy span "An opportunity to explain how your menu runs. Include your ordering deadline, d…"
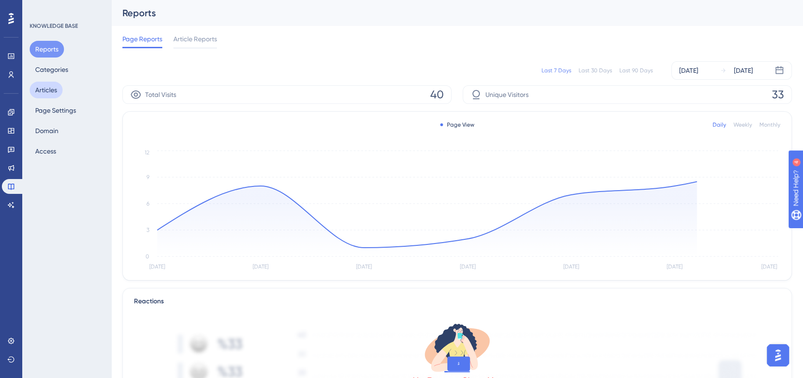
click at [43, 88] on button "Articles" at bounding box center [46, 90] width 33 height 17
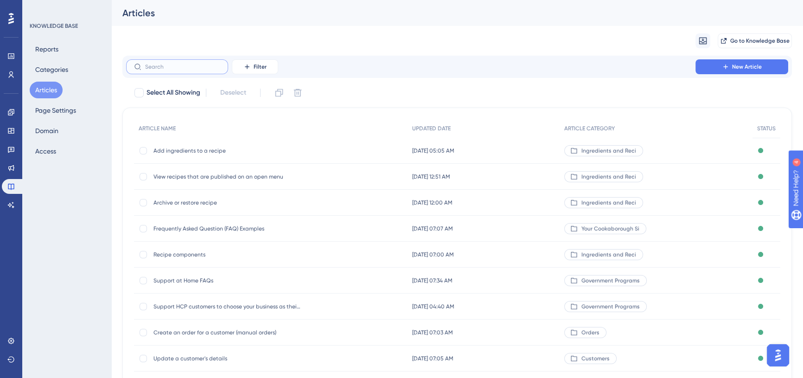
click at [170, 68] on input "text" at bounding box center [182, 67] width 75 height 6
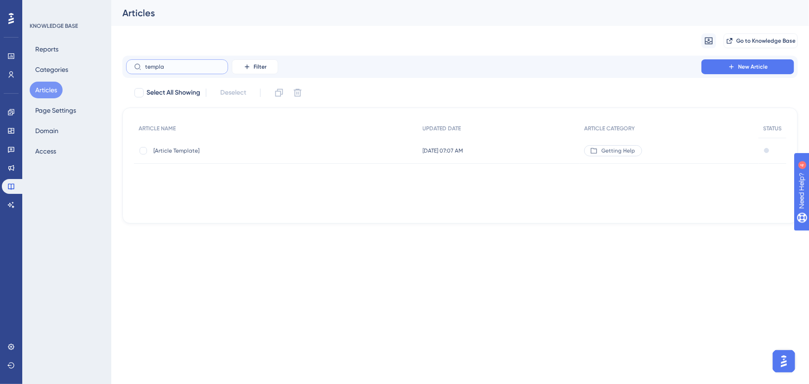
type input "templa"
click at [186, 153] on span "[Article Template]" at bounding box center [227, 150] width 148 height 7
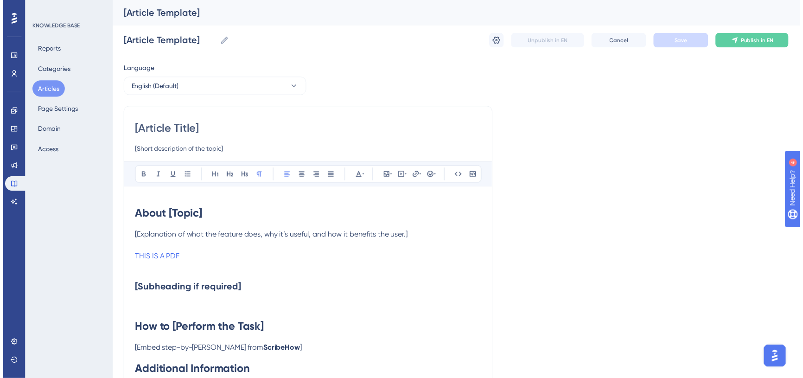
scroll to position [26, 0]
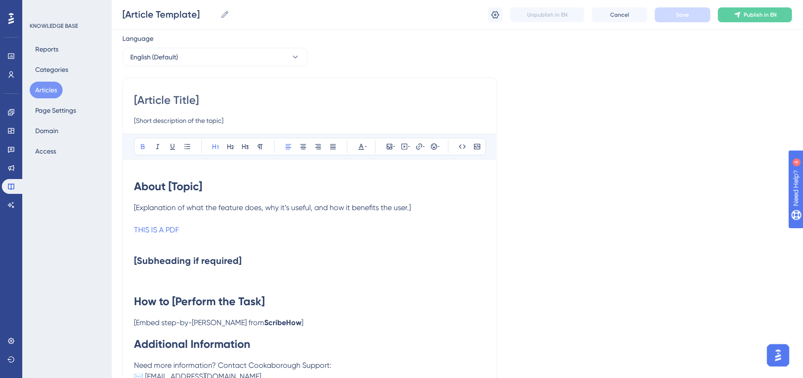
click at [189, 190] on strong "About [Topic]" at bounding box center [168, 185] width 68 height 13
click at [208, 260] on strong "[Subheading if required]" at bounding box center [188, 260] width 108 height 11
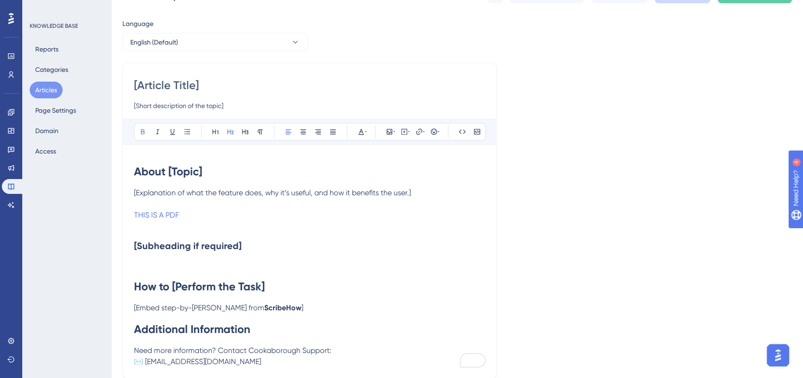
scroll to position [0, 0]
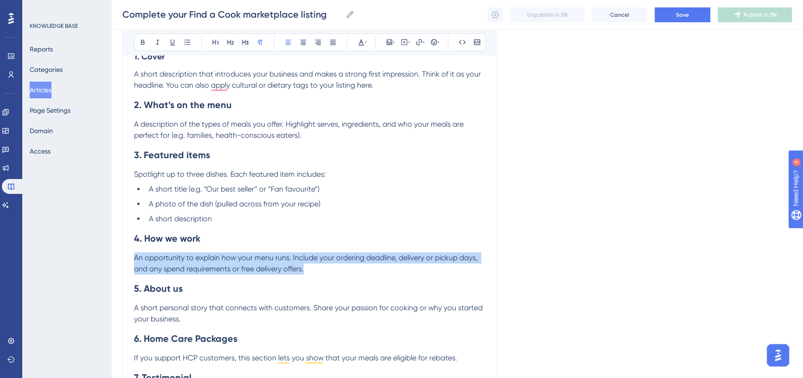
scroll to position [270, 0]
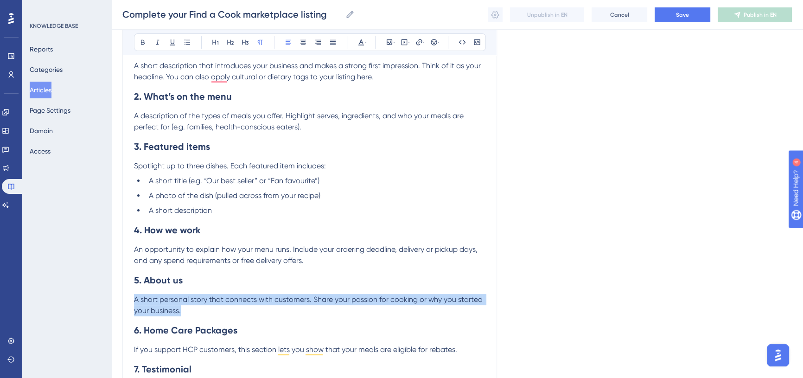
drag, startPoint x: 136, startPoint y: 300, endPoint x: 181, endPoint y: 307, distance: 45.1
click at [181, 307] on p "A short personal story that connects with customers. Share your passion for coo…" at bounding box center [309, 305] width 351 height 22
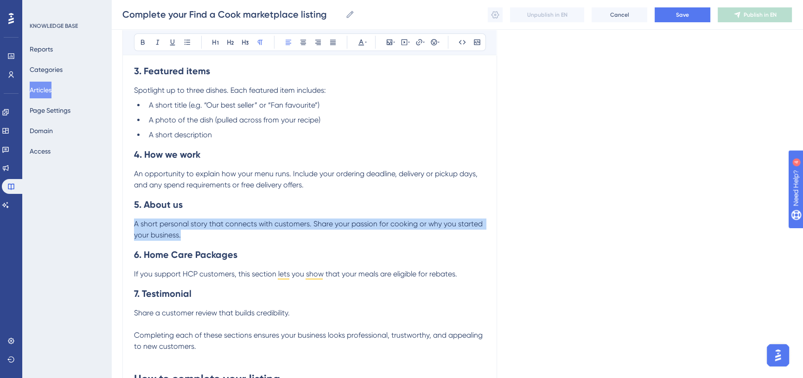
scroll to position [355, 0]
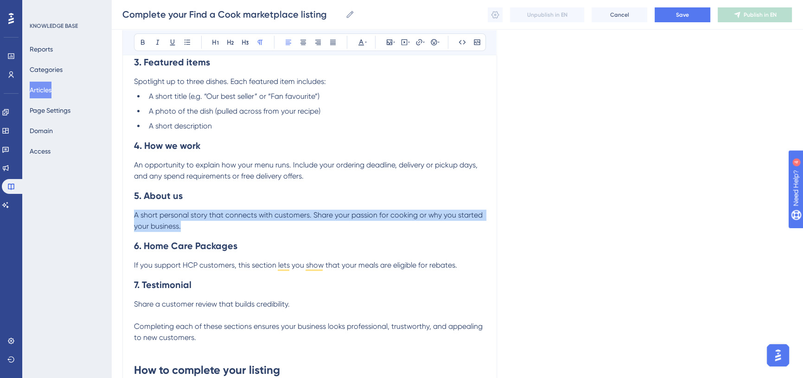
drag, startPoint x: 134, startPoint y: 263, endPoint x: 461, endPoint y: 265, distance: 327.4
click at [461, 265] on p "If you support HCP customers, this section lets you show that your meals are el…" at bounding box center [309, 265] width 351 height 11
copy span "If you support HCP customers, this section lets you show that your meals are el…"
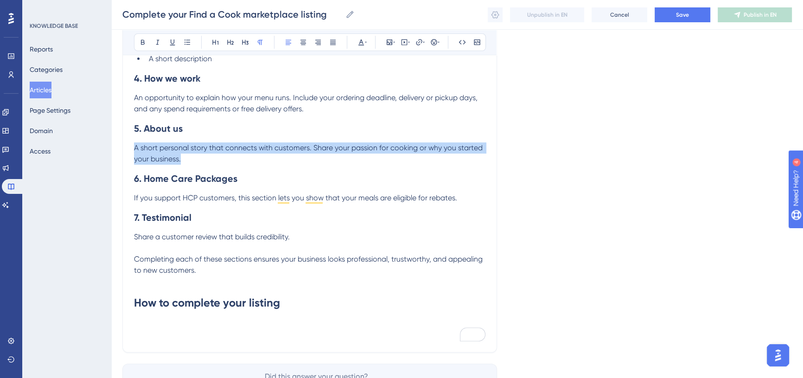
scroll to position [439, 0]
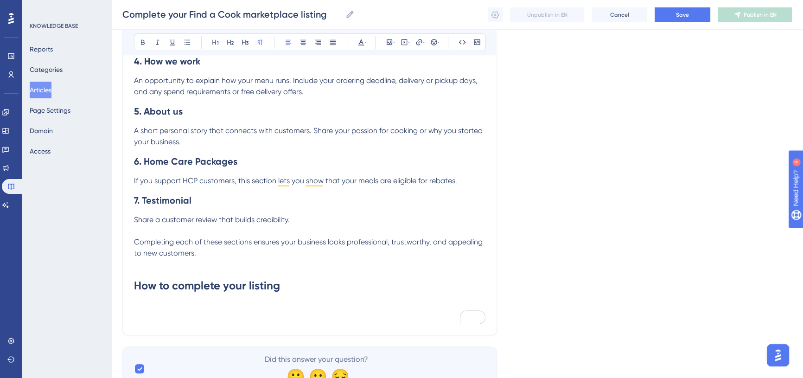
click at [256, 258] on p "Completing each of these sections ensures your business looks professional, tru…" at bounding box center [309, 247] width 351 height 22
click at [235, 294] on h1 "How to complete your listing" at bounding box center [309, 286] width 351 height 32
click at [299, 279] on h1 "How to complete your listing" at bounding box center [309, 286] width 351 height 32
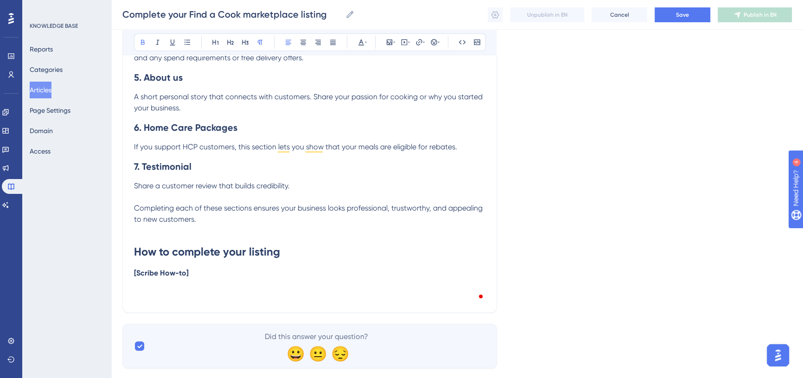
scroll to position [481, 0]
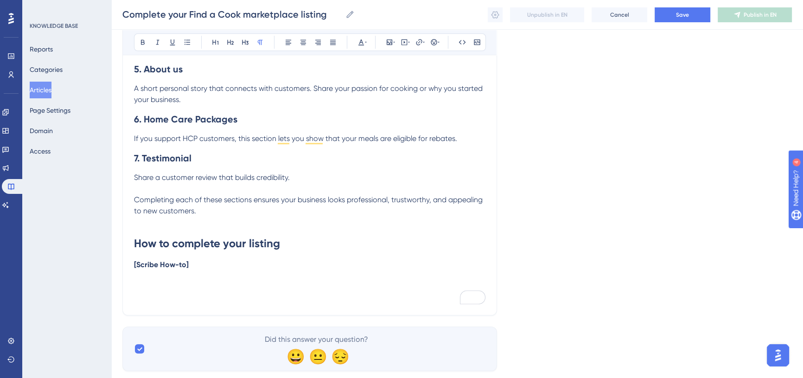
click at [181, 289] on p "To enrich screen reader interactions, please activate Accessibility in Grammarl…" at bounding box center [309, 286] width 351 height 11
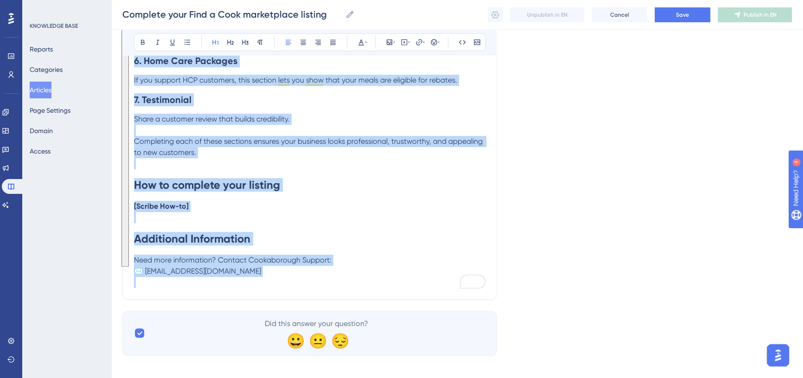
scroll to position [547, 0]
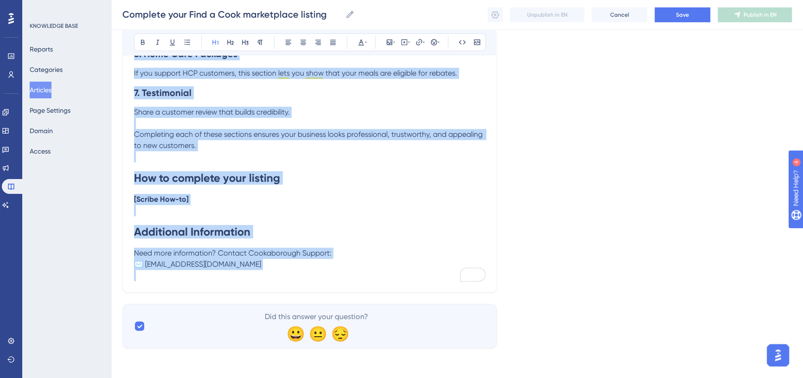
drag, startPoint x: 134, startPoint y: 112, endPoint x: 319, endPoint y: 283, distance: 251.3
copy div "Lorem Ipsu d Sita consectetur adipisci Elit s Doei te incid utlaboree dolore ma…"
click at [316, 175] on h1 "How to complete your listing" at bounding box center [309, 178] width 351 height 32
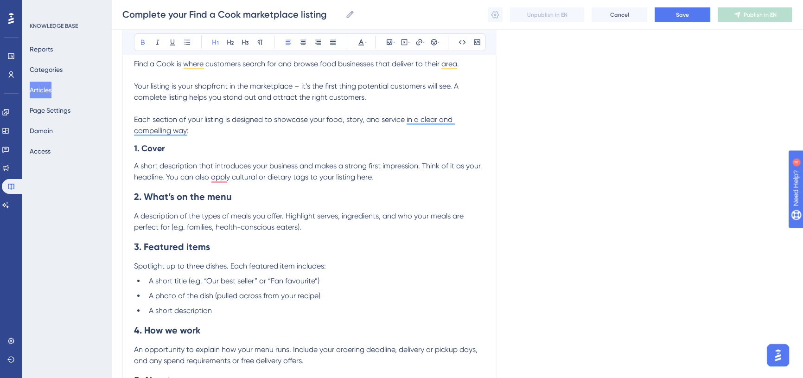
scroll to position [125, 0]
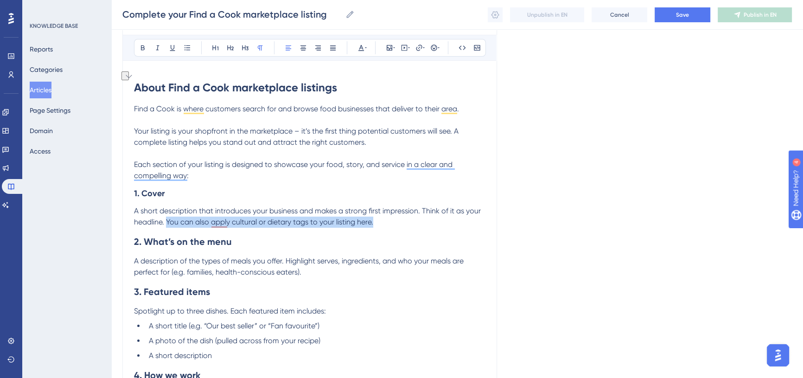
drag, startPoint x: 198, startPoint y: 221, endPoint x: 384, endPoint y: 226, distance: 185.5
click at [384, 226] on p "A short description that introduces your business and makes a strong first impr…" at bounding box center [309, 216] width 351 height 22
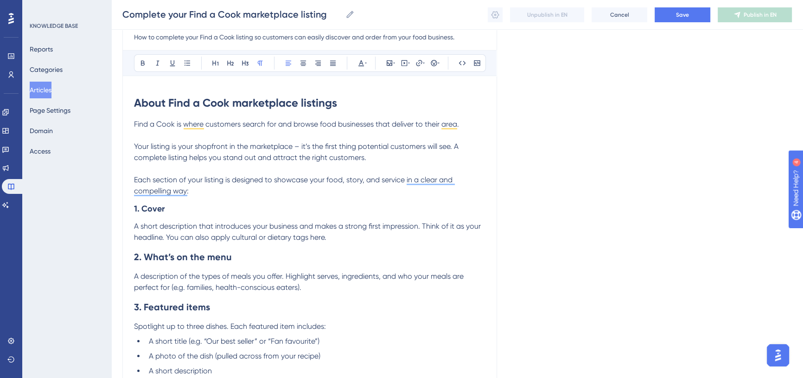
scroll to position [167, 0]
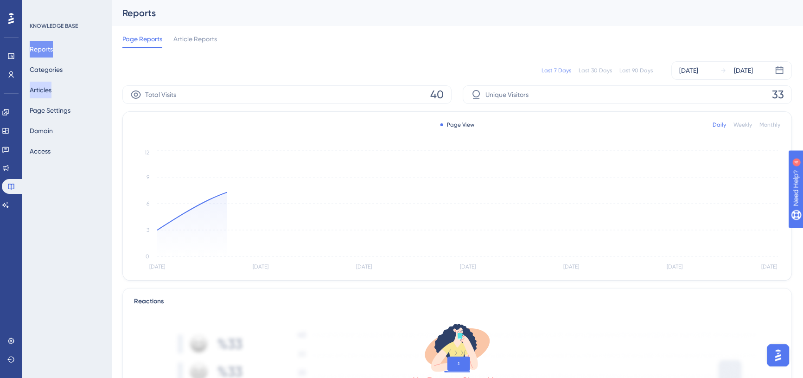
click at [45, 83] on button "Articles" at bounding box center [41, 90] width 22 height 17
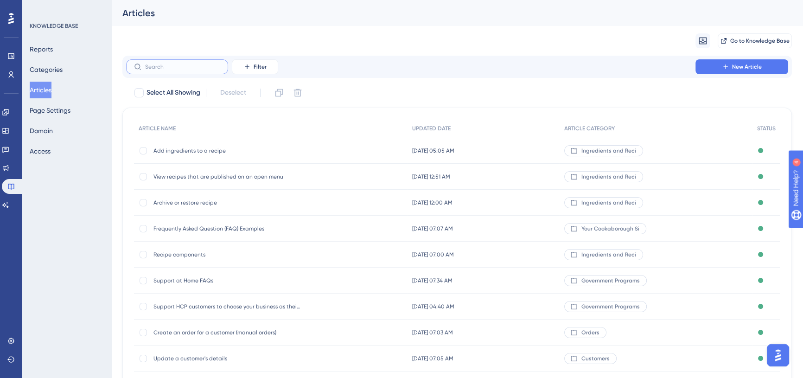
click at [169, 69] on input "text" at bounding box center [182, 67] width 75 height 6
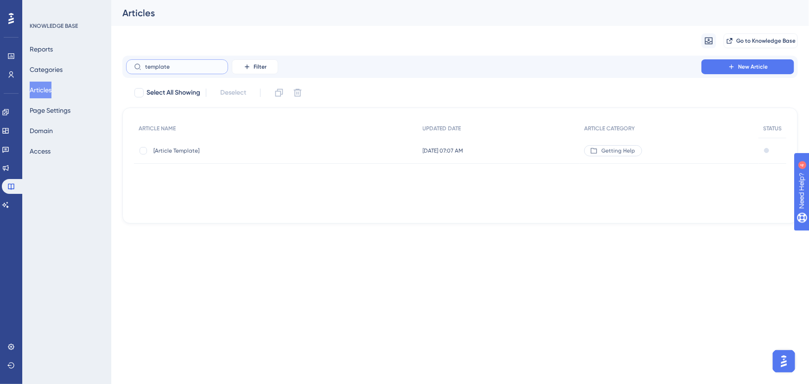
type input "template"
click at [179, 150] on span "[Article Template]" at bounding box center [227, 150] width 148 height 7
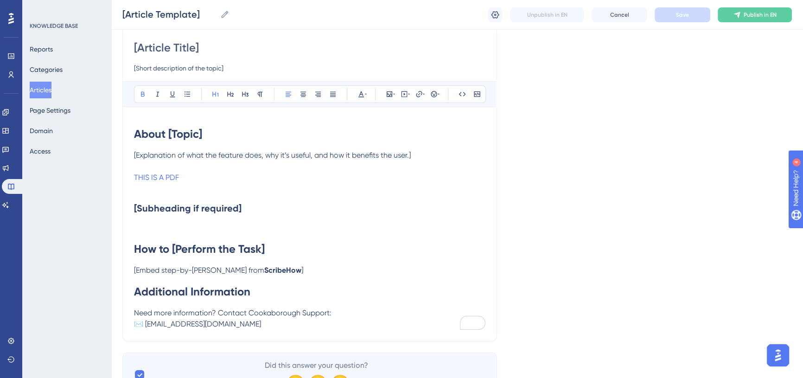
scroll to position [127, 0]
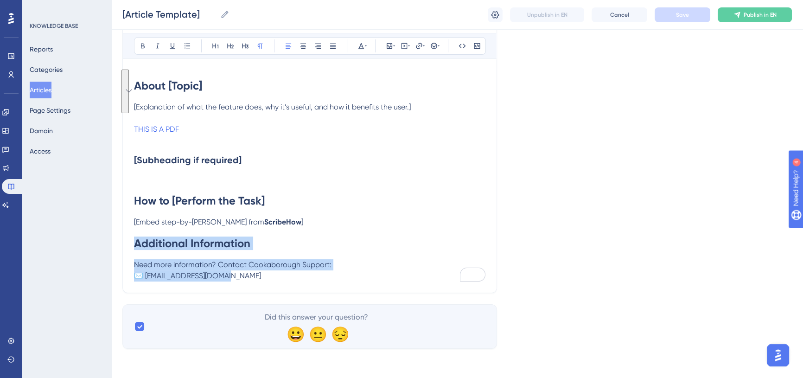
drag, startPoint x: 206, startPoint y: 270, endPoint x: 136, endPoint y: 243, distance: 75.0
click at [136, 243] on div "About [Topic] [Explanation of what the feature does, why it’s useful, and how i…" at bounding box center [309, 175] width 351 height 211
copy div "Additional Information Need more information? Contact Cookaborough Support: ✉️ …"
